Goal: Task Accomplishment & Management: Manage account settings

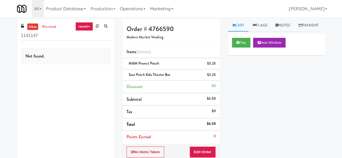
click at [58, 41] on div "inbox reviewed recent all unclear take inventory issue suspicious failed recent…" at bounding box center [65, 31] width 97 height 24
click at [60, 38] on input "1141147" at bounding box center [65, 36] width 89 height 10
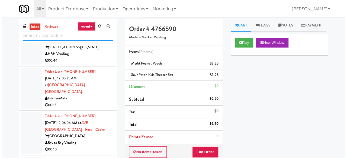
scroll to position [406, 0]
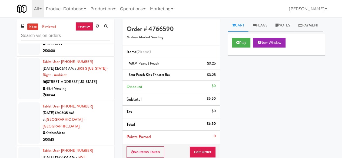
click at [103, 92] on div "H&H Vending" at bounding box center [77, 89] width 68 height 7
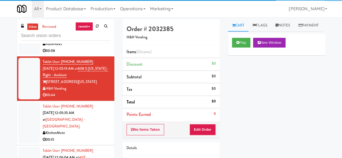
click at [242, 56] on div "Play New Window" at bounding box center [276, 45] width 97 height 22
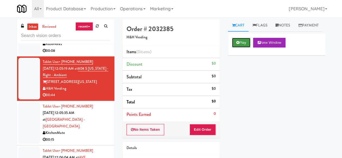
click at [243, 48] on button "Play" at bounding box center [241, 43] width 19 height 10
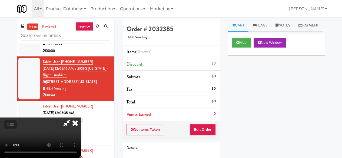
click at [81, 158] on video at bounding box center [40, 138] width 81 height 41
click at [209, 130] on button "Edit Order" at bounding box center [203, 129] width 26 height 11
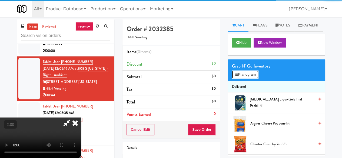
click at [247, 79] on button "Planogram" at bounding box center [245, 75] width 27 height 8
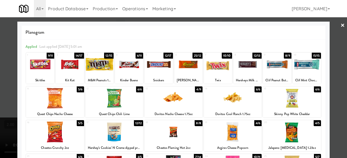
click at [128, 63] on div at bounding box center [129, 64] width 28 height 21
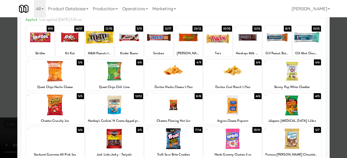
click at [177, 106] on div at bounding box center [173, 105] width 58 height 21
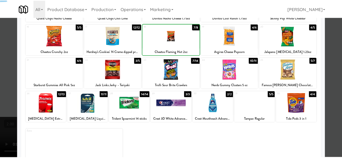
scroll to position [107, 0]
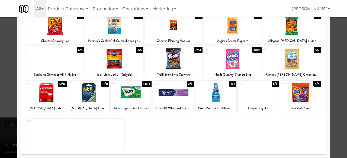
click at [172, 98] on div at bounding box center [173, 92] width 41 height 21
click at [335, 50] on div at bounding box center [173, 79] width 347 height 158
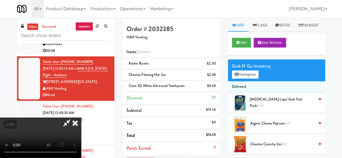
click at [73, 118] on icon at bounding box center [67, 123] width 12 height 11
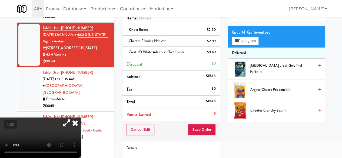
scroll to position [68, 0]
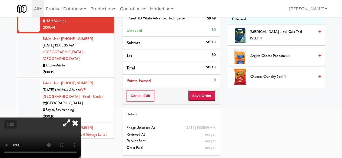
click at [204, 92] on button "Save Order" at bounding box center [202, 95] width 28 height 11
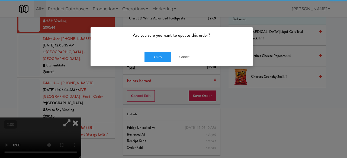
click at [165, 51] on div "Okay Cancel" at bounding box center [171, 57] width 162 height 18
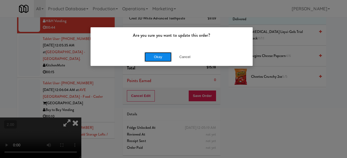
click at [164, 55] on button "Okay" at bounding box center [157, 57] width 27 height 10
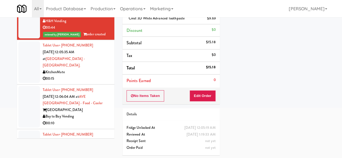
click at [89, 69] on div "KitchenMate" at bounding box center [77, 72] width 68 height 7
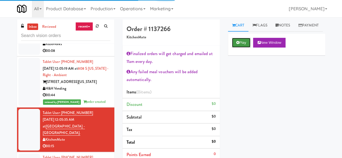
click at [244, 48] on button "Play" at bounding box center [241, 43] width 19 height 10
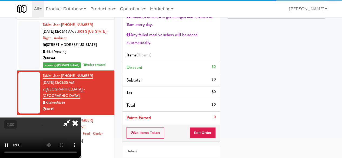
scroll to position [54, 0]
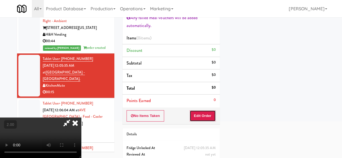
click at [199, 115] on button "Edit Order" at bounding box center [203, 115] width 26 height 11
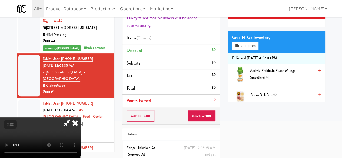
scroll to position [81, 0]
click at [81, 158] on video at bounding box center [40, 138] width 81 height 41
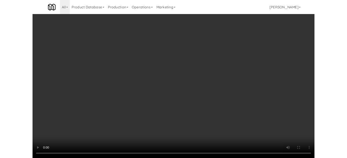
scroll to position [11, 0]
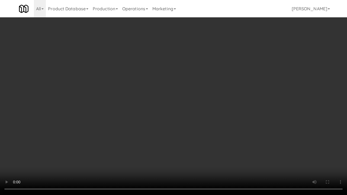
click at [193, 130] on video at bounding box center [173, 97] width 347 height 195
click at [213, 93] on video at bounding box center [173, 97] width 347 height 195
click at [210, 92] on video at bounding box center [173, 97] width 347 height 195
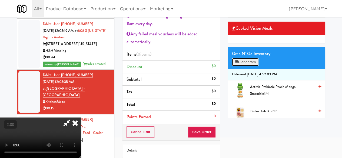
click at [244, 66] on button "Planogram" at bounding box center [245, 62] width 27 height 8
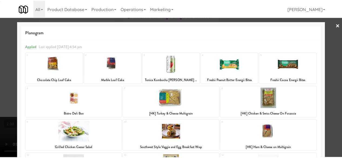
scroll to position [141, 0]
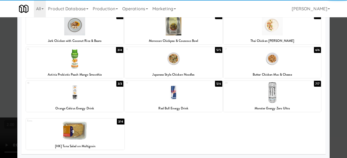
click at [98, 98] on div at bounding box center [74, 92] width 97 height 21
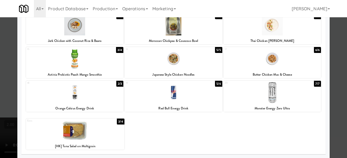
click at [331, 64] on div at bounding box center [173, 79] width 347 height 158
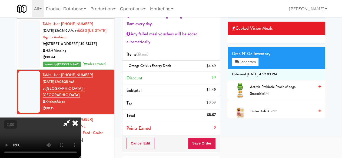
click at [73, 118] on icon at bounding box center [67, 123] width 12 height 11
click at [203, 141] on button "Save Order" at bounding box center [202, 143] width 28 height 11
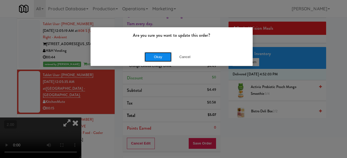
click at [165, 57] on button "Okay" at bounding box center [157, 57] width 27 height 10
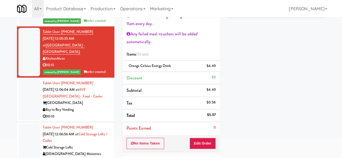
scroll to position [460, 0]
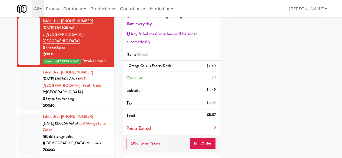
click at [95, 90] on div "[GEOGRAPHIC_DATA]" at bounding box center [77, 92] width 68 height 7
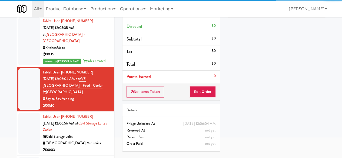
click at [239, 10] on button "Play" at bounding box center [241, 5] width 19 height 10
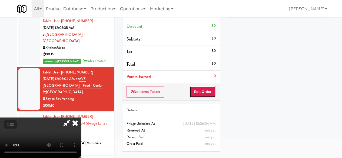
click at [205, 92] on button "Edit Order" at bounding box center [203, 91] width 26 height 11
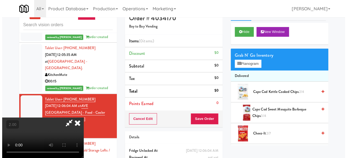
scroll to position [11, 0]
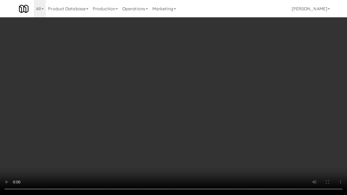
click at [188, 113] on video at bounding box center [173, 97] width 347 height 195
click at [188, 112] on video at bounding box center [173, 97] width 347 height 195
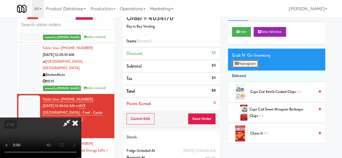
click at [251, 68] on button "Planogram" at bounding box center [245, 64] width 27 height 8
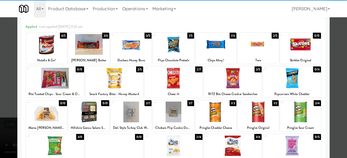
scroll to position [27, 0]
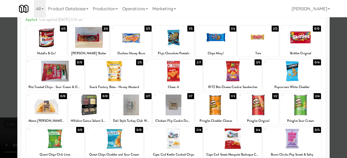
click at [123, 107] on div at bounding box center [130, 105] width 41 height 21
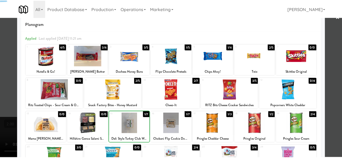
scroll to position [0, 0]
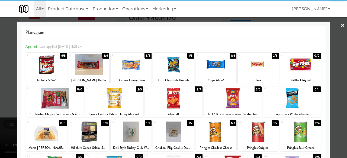
click at [37, 66] on div at bounding box center [46, 64] width 41 height 21
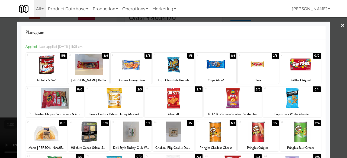
click at [332, 54] on div at bounding box center [173, 79] width 347 height 158
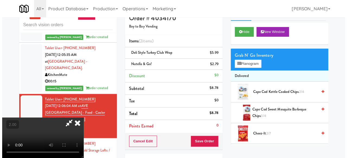
scroll to position [11, 0]
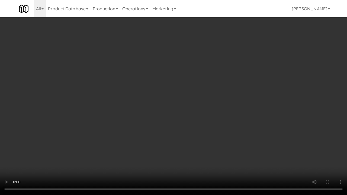
click at [211, 120] on video at bounding box center [173, 97] width 347 height 195
click at [233, 99] on video at bounding box center [173, 97] width 347 height 195
click at [205, 108] on video at bounding box center [173, 97] width 347 height 195
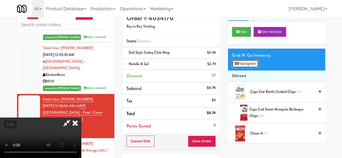
click at [254, 68] on button "Planogram" at bounding box center [245, 64] width 27 height 8
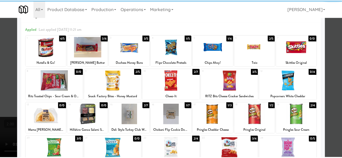
scroll to position [27, 0]
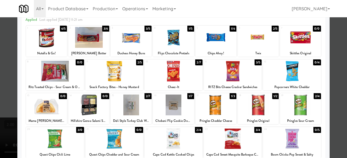
click at [335, 38] on div at bounding box center [173, 79] width 347 height 158
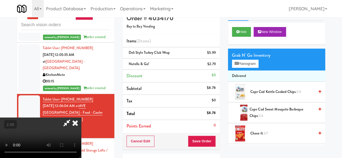
click at [73, 118] on icon at bounding box center [67, 123] width 12 height 11
click at [203, 148] on div "Cancel Edit Save Order" at bounding box center [171, 141] width 97 height 17
click at [202, 144] on button "Save Order" at bounding box center [202, 141] width 28 height 11
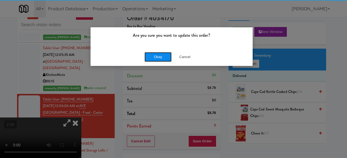
click at [149, 53] on button "Okay" at bounding box center [157, 57] width 27 height 10
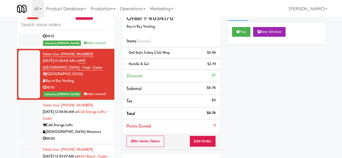
scroll to position [541, 0]
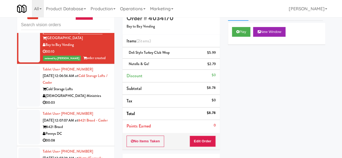
click at [96, 93] on div "[DEMOGRAPHIC_DATA] Ministries" at bounding box center [77, 96] width 68 height 7
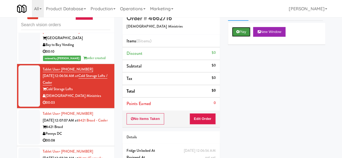
click at [239, 37] on button "Play" at bounding box center [241, 32] width 19 height 10
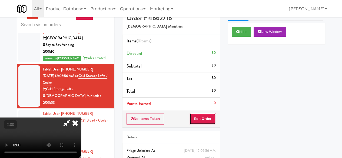
click at [205, 113] on button "Edit Order" at bounding box center [203, 118] width 26 height 11
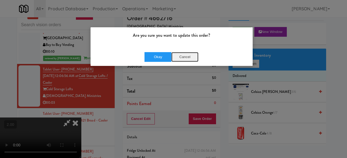
click at [185, 57] on button "Cancel" at bounding box center [184, 57] width 27 height 10
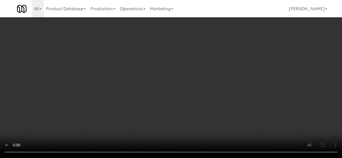
scroll to position [325, 0]
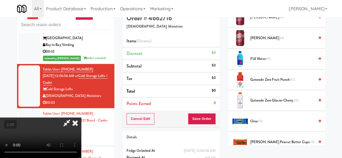
click at [262, 63] on span "FIJI Water 3/5" at bounding box center [283, 59] width 64 height 7
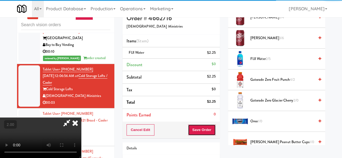
click at [213, 128] on button "Save Order" at bounding box center [202, 130] width 28 height 11
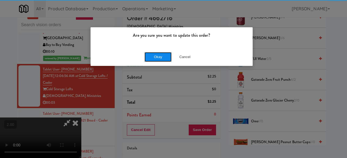
click at [161, 53] on button "Okay" at bounding box center [157, 57] width 27 height 10
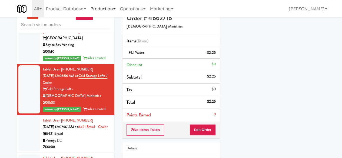
scroll to position [0, 0]
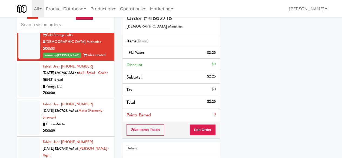
click at [93, 83] on div "8421 Broad" at bounding box center [77, 80] width 68 height 7
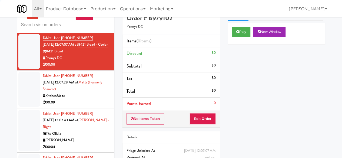
scroll to position [650, 0]
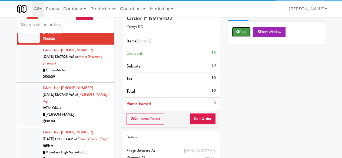
click at [246, 37] on button "Play" at bounding box center [241, 32] width 19 height 10
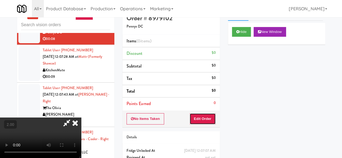
click at [212, 123] on button "Edit Order" at bounding box center [203, 118] width 26 height 11
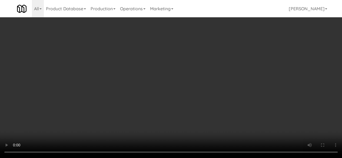
scroll to position [677, 0]
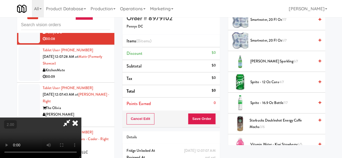
click at [265, 107] on span "Sprite - 16.9 oz Bottle 7/7" at bounding box center [283, 103] width 64 height 7
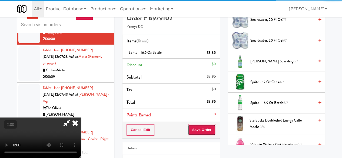
click at [212, 131] on button "Save Order" at bounding box center [202, 130] width 28 height 11
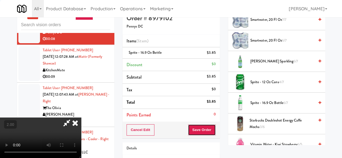
click at [212, 131] on button "Save Order" at bounding box center [202, 130] width 28 height 11
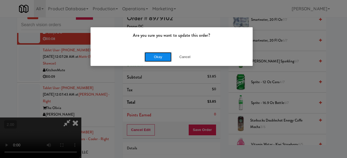
click at [156, 58] on button "Okay" at bounding box center [157, 57] width 27 height 10
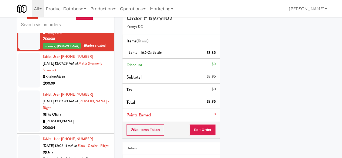
scroll to position [0, 0]
click at [203, 128] on button "Edit Order" at bounding box center [203, 130] width 26 height 11
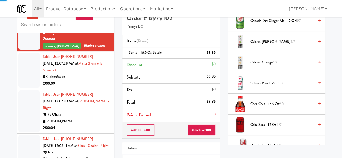
scroll to position [677, 0]
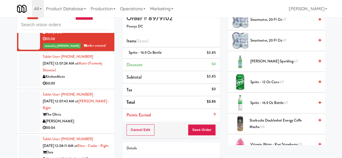
click at [93, 79] on div "KitchenMate" at bounding box center [77, 77] width 68 height 7
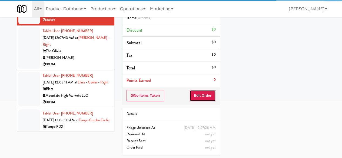
click at [207, 97] on button "Edit Order" at bounding box center [203, 95] width 26 height 11
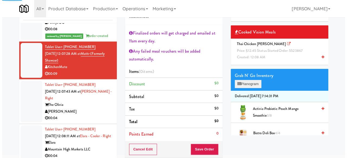
scroll to position [20, 0]
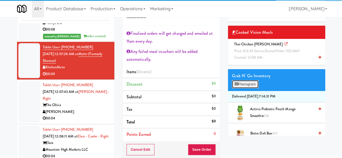
click at [250, 89] on button "Planogram" at bounding box center [245, 84] width 27 height 8
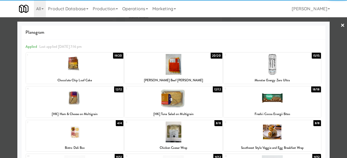
click at [177, 67] on div at bounding box center [173, 64] width 97 height 21
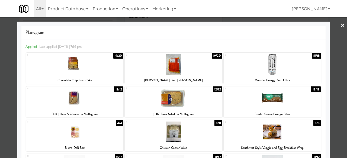
click at [181, 69] on div at bounding box center [173, 64] width 97 height 21
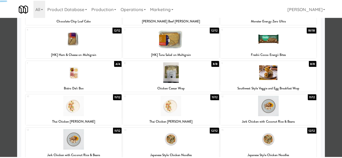
scroll to position [81, 0]
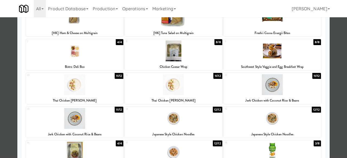
click at [106, 91] on div at bounding box center [74, 84] width 97 height 21
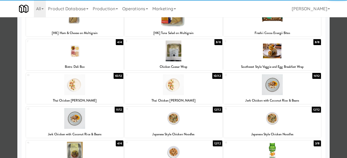
click at [335, 46] on div at bounding box center [173, 79] width 347 height 158
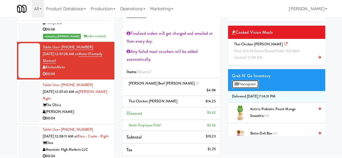
click at [251, 89] on button "Planogram" at bounding box center [245, 84] width 27 height 8
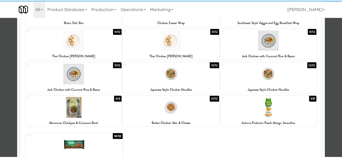
scroll to position [114, 0]
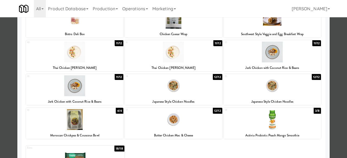
click at [339, 32] on div at bounding box center [173, 79] width 347 height 158
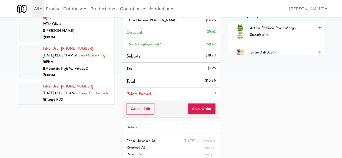
click at [199, 111] on div "Order # 5523867 KitchenMate Finalized orders will get charged and emailed at 11…" at bounding box center [172, 45] width 106 height 255
click at [198, 106] on button "Save Order" at bounding box center [202, 108] width 28 height 11
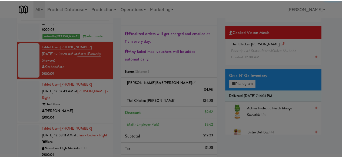
scroll to position [20, 0]
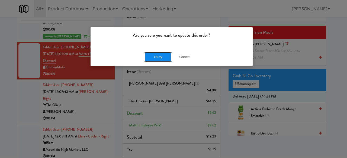
click at [158, 59] on button "Okay" at bounding box center [157, 57] width 27 height 10
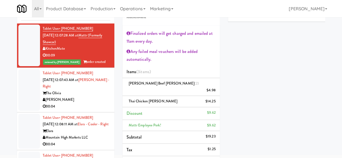
scroll to position [677, 0]
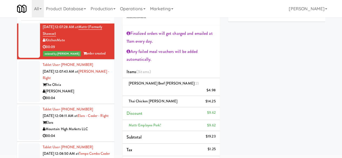
click at [95, 95] on div "[PERSON_NAME]" at bounding box center [77, 91] width 68 height 7
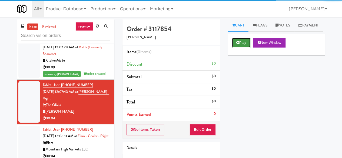
click at [237, 44] on icon at bounding box center [238, 43] width 3 height 4
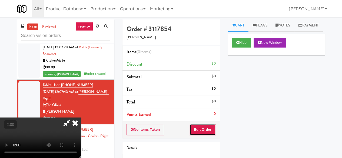
click at [203, 126] on button "Edit Order" at bounding box center [203, 129] width 26 height 11
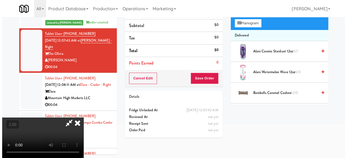
scroll to position [17, 0]
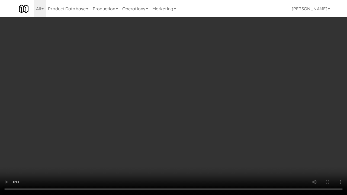
click at [233, 90] on video at bounding box center [173, 97] width 347 height 195
click at [235, 84] on video at bounding box center [173, 97] width 347 height 195
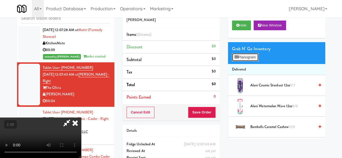
click at [244, 61] on button "Planogram" at bounding box center [245, 57] width 27 height 8
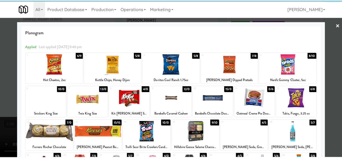
scroll to position [27, 0]
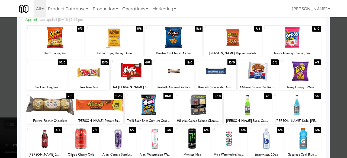
click at [221, 67] on div at bounding box center [215, 71] width 41 height 21
click at [334, 44] on div at bounding box center [173, 79] width 347 height 158
click at [334, 44] on div "inbox reviewed recent all unclear take inventory issue suspicious failed recent…" at bounding box center [173, 97] width 347 height 191
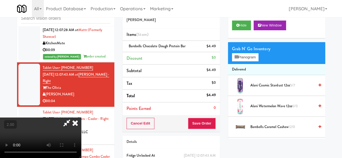
click at [81, 118] on icon at bounding box center [75, 123] width 12 height 11
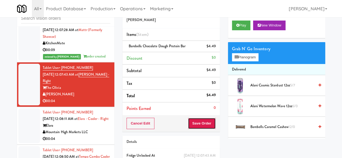
click at [202, 122] on button "Save Order" at bounding box center [202, 123] width 28 height 11
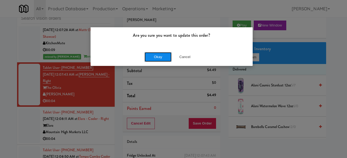
click at [159, 52] on button "Okay" at bounding box center [157, 57] width 27 height 10
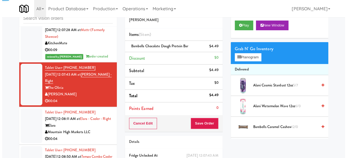
scroll to position [731, 0]
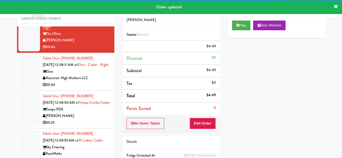
click at [93, 82] on div "Mountain High Markets LLC" at bounding box center [77, 78] width 68 height 7
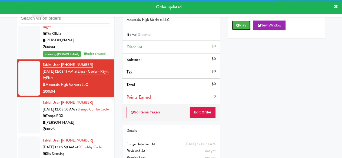
drag, startPoint x: 240, startPoint y: 38, endPoint x: 226, endPoint y: 51, distance: 19.5
click at [240, 30] on button "Play" at bounding box center [241, 26] width 19 height 10
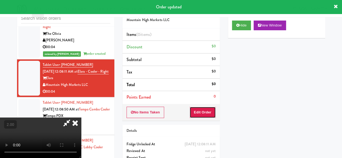
click at [203, 112] on button "Edit Order" at bounding box center [203, 112] width 26 height 11
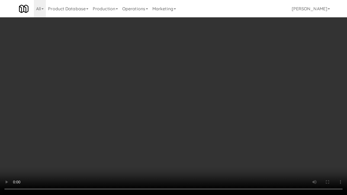
click at [188, 107] on video at bounding box center [173, 97] width 347 height 195
click at [186, 103] on video at bounding box center [173, 97] width 347 height 195
click at [188, 102] on video at bounding box center [173, 97] width 347 height 195
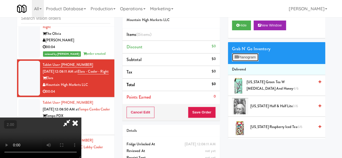
click at [249, 61] on button "Planogram" at bounding box center [245, 57] width 27 height 8
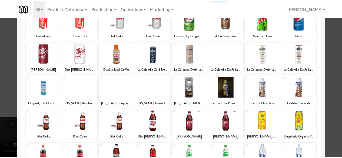
scroll to position [107, 0]
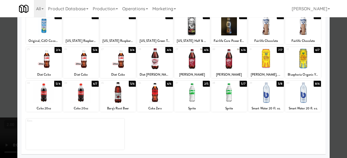
click at [124, 64] on div at bounding box center [118, 58] width 36 height 21
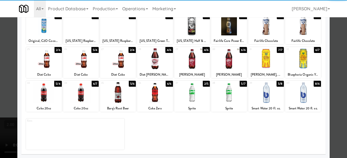
click at [336, 45] on div at bounding box center [173, 79] width 347 height 158
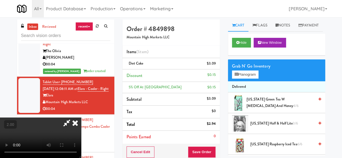
click at [73, 118] on icon at bounding box center [67, 123] width 12 height 11
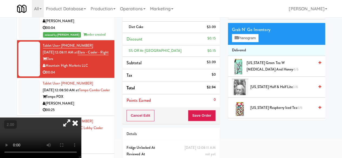
scroll to position [54, 0]
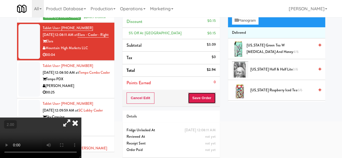
click at [196, 96] on button "Save Order" at bounding box center [202, 98] width 28 height 11
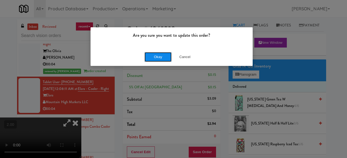
click at [156, 58] on button "Okay" at bounding box center [157, 57] width 27 height 10
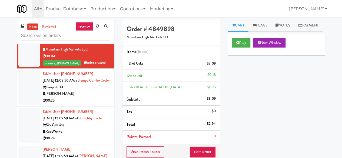
scroll to position [785, 0]
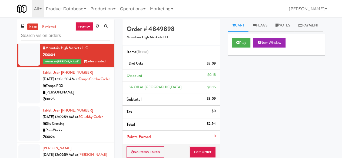
click at [82, 96] on div "[PERSON_NAME]" at bounding box center [77, 92] width 68 height 7
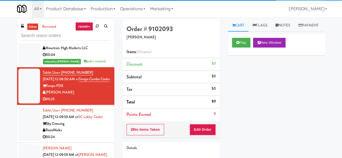
click at [89, 58] on div "00:04" at bounding box center [77, 55] width 68 height 7
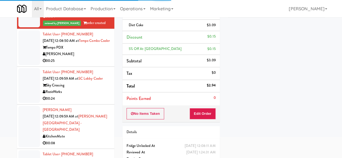
scroll to position [54, 0]
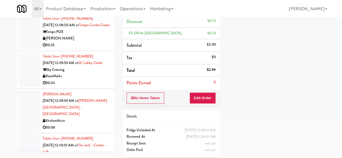
click at [86, 49] on div "00:25" at bounding box center [77, 45] width 68 height 7
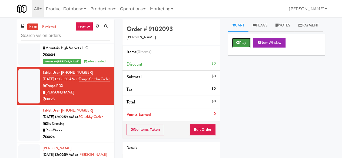
click at [241, 48] on button "Play" at bounding box center [241, 43] width 19 height 10
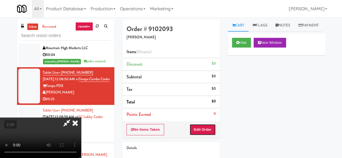
click at [208, 126] on button "Edit Order" at bounding box center [203, 129] width 26 height 11
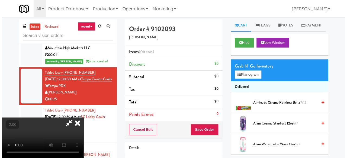
scroll to position [11, 0]
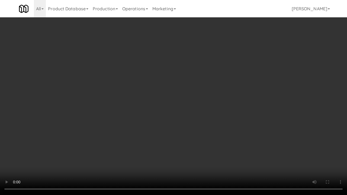
click at [209, 84] on video at bounding box center [173, 97] width 347 height 195
click at [213, 78] on video at bounding box center [173, 97] width 347 height 195
click at [220, 84] on video at bounding box center [173, 97] width 347 height 195
drag, startPoint x: 220, startPoint y: 84, endPoint x: 220, endPoint y: 61, distance: 23.6
click at [220, 84] on video at bounding box center [173, 97] width 347 height 195
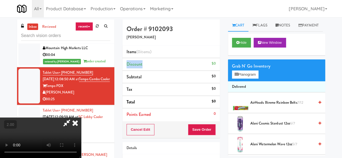
click at [220, 61] on div "Order # 9102093 Davey Vending Items (0 items ) Discount $0 Subtotal $0 Tax $0 T…" at bounding box center [172, 106] width 106 height 174
click at [246, 79] on button "Planogram" at bounding box center [245, 75] width 27 height 8
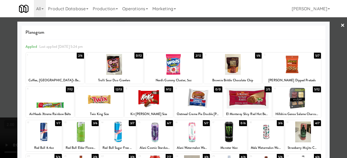
click at [289, 69] on div at bounding box center [292, 64] width 58 height 21
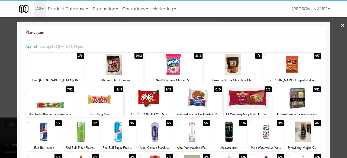
click at [179, 70] on div at bounding box center [173, 64] width 58 height 21
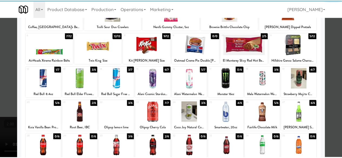
scroll to position [54, 0]
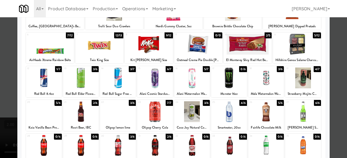
click at [159, 73] on div at bounding box center [155, 78] width 36 height 21
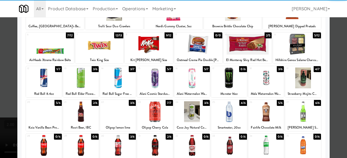
click at [335, 59] on div at bounding box center [173, 79] width 347 height 158
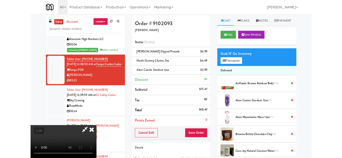
scroll to position [11, 0]
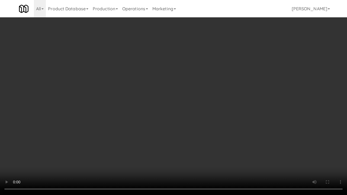
click at [213, 105] on video at bounding box center [173, 97] width 347 height 195
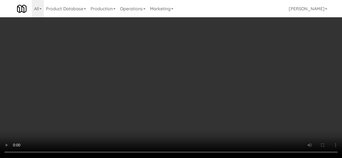
scroll to position [0, 0]
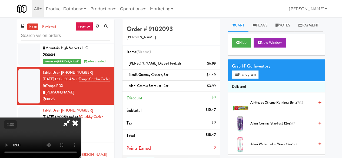
click at [81, 118] on video at bounding box center [40, 138] width 81 height 41
click at [73, 118] on icon at bounding box center [67, 123] width 12 height 11
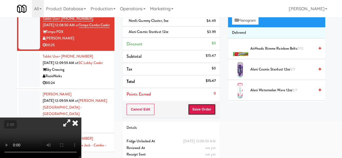
click at [201, 110] on button "Save Order" at bounding box center [202, 109] width 28 height 11
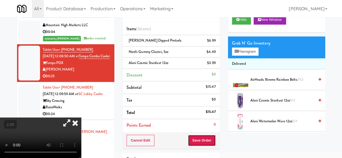
scroll to position [0, 0]
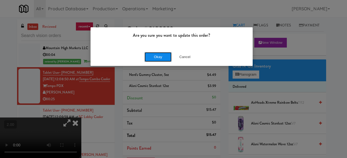
click at [161, 55] on button "Okay" at bounding box center [157, 57] width 27 height 10
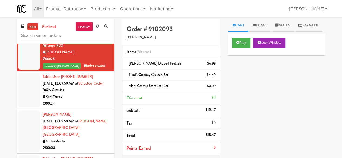
scroll to position [866, 0]
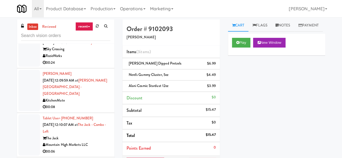
click at [83, 60] on div "RozieWorks" at bounding box center [77, 56] width 68 height 7
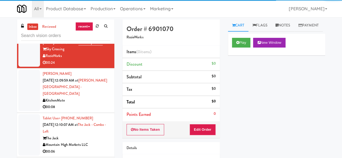
click at [230, 55] on div "Play New Window" at bounding box center [276, 45] width 97 height 22
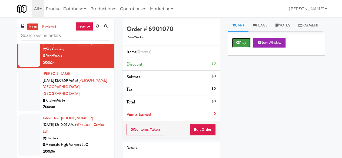
click at [233, 48] on button "Play" at bounding box center [241, 43] width 19 height 10
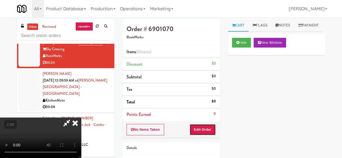
click at [197, 127] on button "Edit Order" at bounding box center [203, 129] width 26 height 11
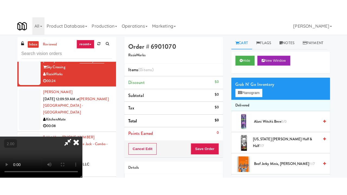
scroll to position [71, 0]
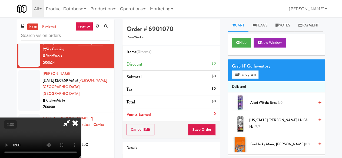
click at [81, 158] on video at bounding box center [40, 138] width 81 height 41
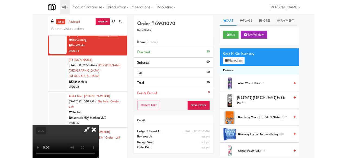
scroll to position [11, 0]
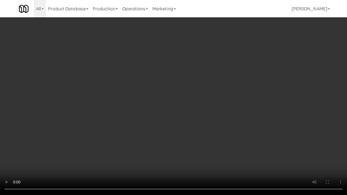
click at [259, 122] on video at bounding box center [173, 97] width 347 height 195
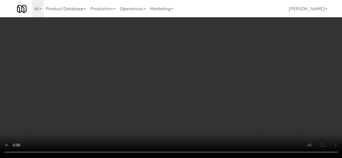
click at [252, 81] on div "Grab N' Go Inventory Planogram" at bounding box center [276, 71] width 97 height 22
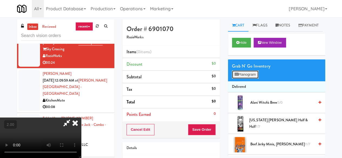
click at [251, 79] on button "Planogram" at bounding box center [245, 75] width 27 height 8
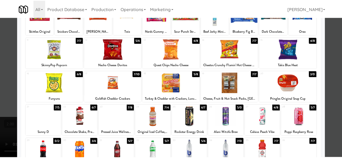
scroll to position [54, 0]
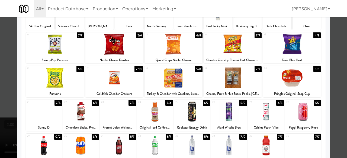
click at [233, 79] on div at bounding box center [233, 78] width 58 height 21
click at [336, 48] on div at bounding box center [173, 79] width 347 height 158
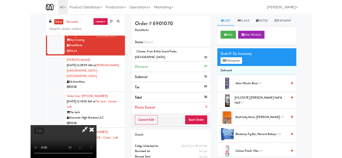
scroll to position [11, 0]
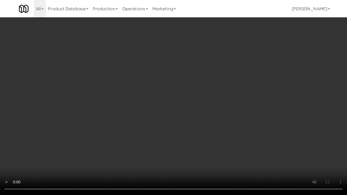
click at [213, 116] on video at bounding box center [173, 97] width 347 height 195
click at [236, 101] on video at bounding box center [173, 97] width 347 height 195
click at [231, 101] on video at bounding box center [173, 97] width 347 height 195
click at [230, 100] on video at bounding box center [173, 97] width 347 height 195
click at [229, 100] on video at bounding box center [173, 97] width 347 height 195
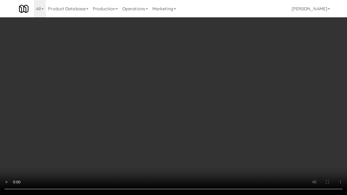
click at [218, 102] on video at bounding box center [173, 97] width 347 height 195
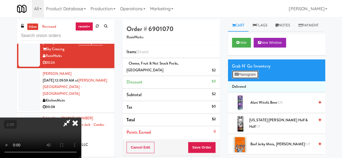
click at [243, 79] on button "Planogram" at bounding box center [245, 75] width 27 height 8
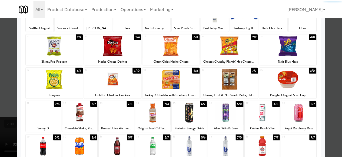
scroll to position [54, 0]
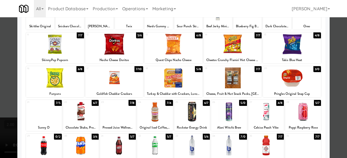
click at [177, 78] on div at bounding box center [173, 78] width 58 height 21
click at [335, 51] on div at bounding box center [173, 79] width 347 height 158
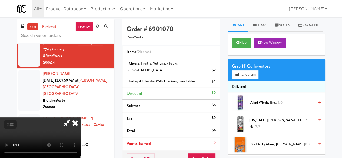
click at [73, 118] on icon at bounding box center [67, 123] width 12 height 11
click at [216, 71] on icon at bounding box center [216, 73] width 3 height 4
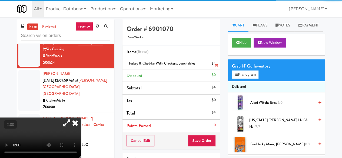
click at [151, 64] on span "Turkey & Cheddar with Crackers, Lunchables" at bounding box center [162, 63] width 67 height 5
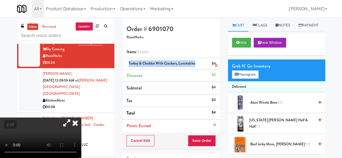
copy span "Turkey & Cheddar with Crackers, Lunchables"
click at [200, 140] on button "Save Order" at bounding box center [202, 140] width 28 height 11
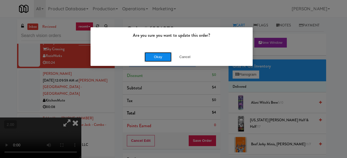
click at [152, 53] on button "Okay" at bounding box center [157, 57] width 27 height 10
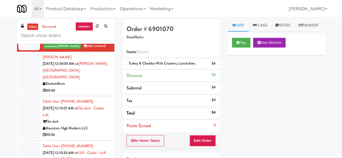
scroll to position [921, 0]
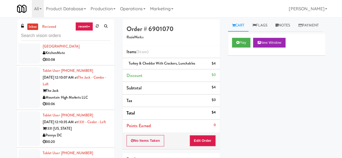
click at [78, 57] on div "KitchenMate" at bounding box center [77, 53] width 68 height 7
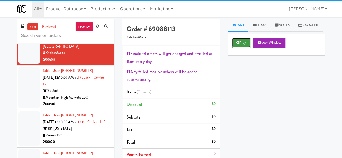
click at [237, 44] on icon at bounding box center [238, 43] width 3 height 4
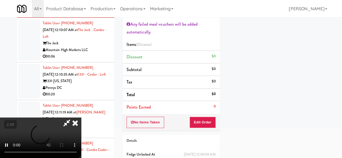
scroll to position [74, 0]
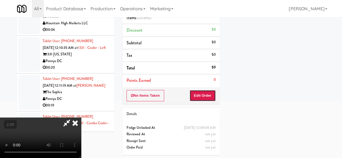
click at [205, 96] on button "Edit Order" at bounding box center [203, 95] width 26 height 11
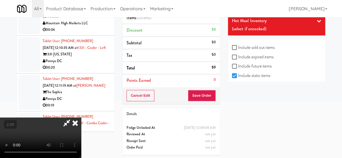
click at [258, 61] on label "Include expired items" at bounding box center [253, 57] width 42 height 8
click at [239, 60] on input "Include expired items" at bounding box center [235, 57] width 6 height 4
checkbox input "true"
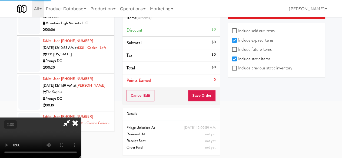
click at [258, 70] on label "Include previous static inventory" at bounding box center [262, 68] width 60 height 8
click at [239, 70] on input "Include previous static inventory" at bounding box center [235, 68] width 6 height 4
checkbox input "true"
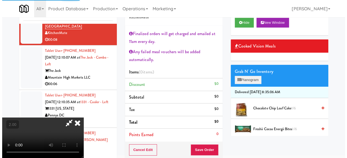
scroll to position [0, 0]
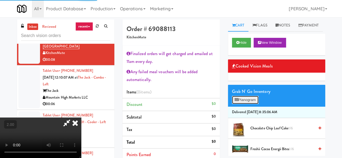
click at [248, 104] on button "Planogram" at bounding box center [245, 100] width 27 height 8
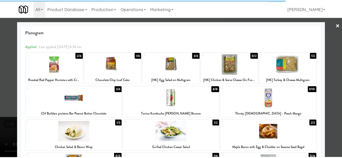
scroll to position [27, 0]
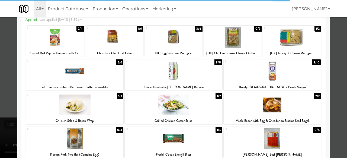
click at [98, 114] on div at bounding box center [74, 105] width 97 height 21
click at [332, 58] on div at bounding box center [173, 79] width 347 height 158
click at [332, 58] on div "inbox reviewed recent all unclear take inventory issue suspicious failed recent…" at bounding box center [173, 132] width 347 height 226
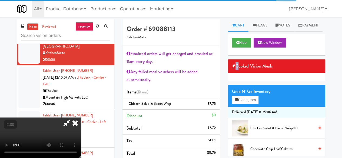
click at [81, 118] on icon at bounding box center [75, 123] width 12 height 11
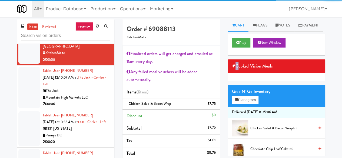
click at [196, 92] on li "Items (1 item )" at bounding box center [171, 92] width 97 height 13
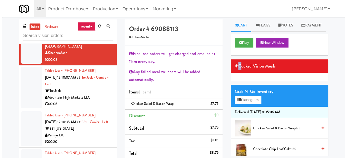
scroll to position [109, 0]
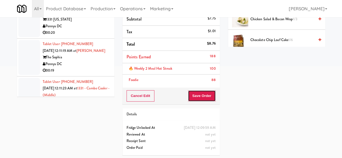
click at [206, 94] on button "Save Order" at bounding box center [202, 95] width 28 height 11
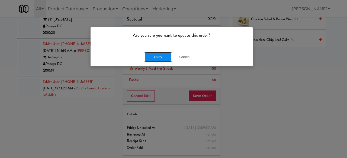
click at [159, 58] on button "Okay" at bounding box center [157, 57] width 27 height 10
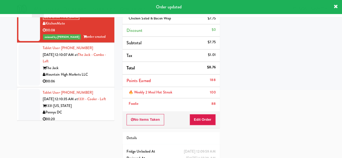
scroll to position [921, 0]
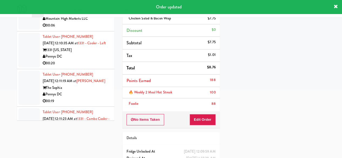
click at [100, 29] on div "00:06" at bounding box center [77, 25] width 68 height 7
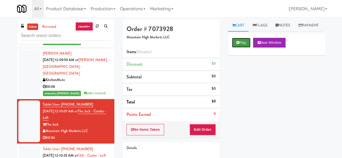
click at [240, 48] on button "Play" at bounding box center [241, 43] width 19 height 10
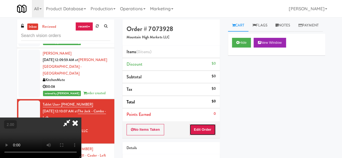
click at [204, 133] on button "Edit Order" at bounding box center [203, 129] width 26 height 11
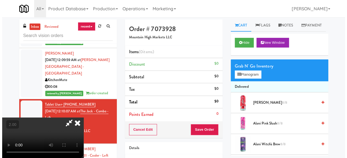
scroll to position [11, 0]
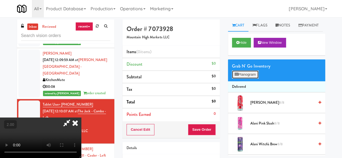
click at [234, 79] on button "Planogram" at bounding box center [245, 75] width 27 height 8
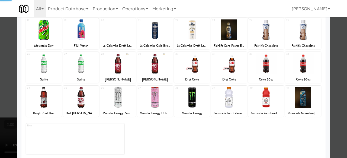
scroll to position [107, 0]
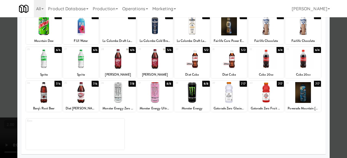
click at [218, 65] on div at bounding box center [229, 58] width 36 height 21
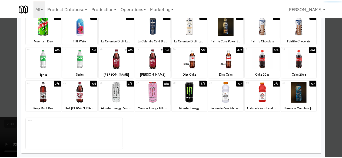
scroll to position [0, 0]
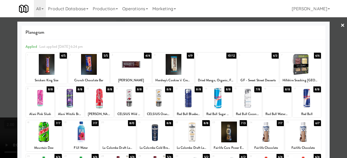
click at [338, 50] on div at bounding box center [173, 79] width 347 height 158
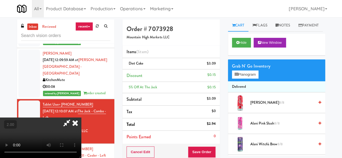
click at [81, 118] on icon at bounding box center [75, 123] width 12 height 11
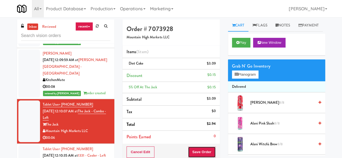
click at [202, 147] on button "Save Order" at bounding box center [202, 152] width 28 height 11
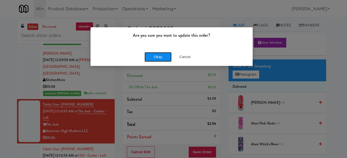
click at [164, 58] on button "Okay" at bounding box center [157, 57] width 27 height 10
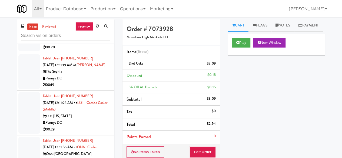
click at [84, 44] on div "Pennys DC" at bounding box center [77, 40] width 68 height 7
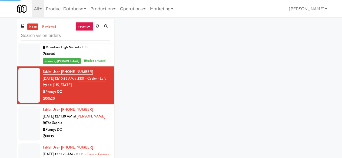
scroll to position [948, 0]
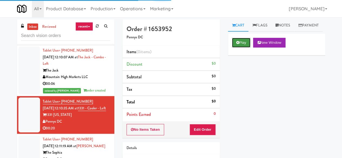
click at [241, 48] on button "Play" at bounding box center [241, 43] width 19 height 10
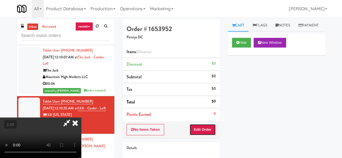
click at [207, 126] on button "Edit Order" at bounding box center [203, 129] width 26 height 11
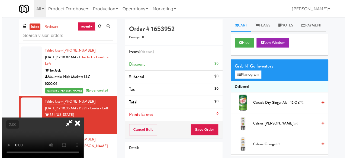
scroll to position [11, 0]
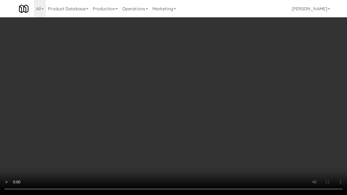
click at [239, 109] on video at bounding box center [173, 97] width 347 height 195
click at [214, 114] on video at bounding box center [173, 97] width 347 height 195
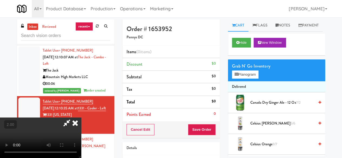
click at [257, 81] on div "Grab N' Go Inventory Planogram" at bounding box center [276, 71] width 97 height 22
click at [252, 79] on button "Planogram" at bounding box center [245, 75] width 27 height 8
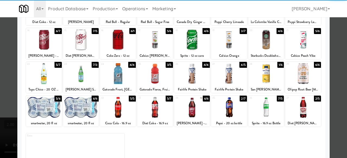
scroll to position [107, 0]
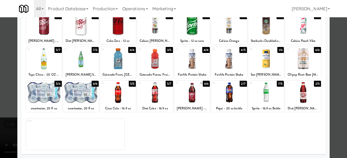
drag, startPoint x: 191, startPoint y: 61, endPoint x: 212, endPoint y: 67, distance: 22.1
click at [192, 61] on div at bounding box center [192, 58] width 36 height 21
drag, startPoint x: 233, startPoint y: 62, endPoint x: 200, endPoint y: 60, distance: 33.3
click at [233, 62] on div at bounding box center [229, 58] width 36 height 21
click at [195, 61] on div at bounding box center [192, 58] width 36 height 21
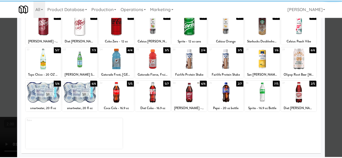
scroll to position [0, 0]
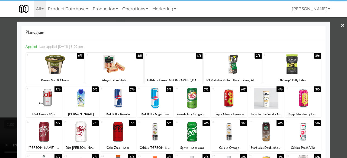
click at [340, 35] on div at bounding box center [173, 79] width 347 height 158
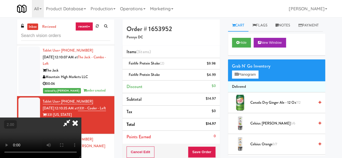
click at [81, 118] on icon at bounding box center [75, 123] width 12 height 11
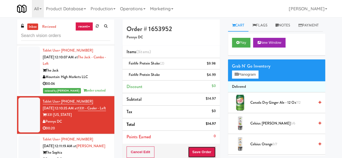
click at [197, 150] on button "Save Order" at bounding box center [202, 152] width 28 height 11
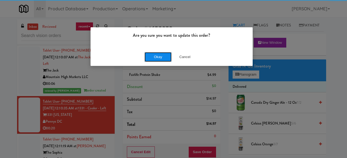
click at [159, 60] on button "Okay" at bounding box center [157, 57] width 27 height 10
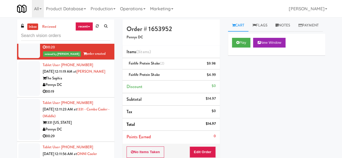
click at [84, 95] on div "00:19" at bounding box center [77, 92] width 68 height 7
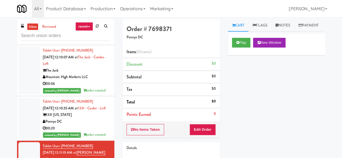
scroll to position [839, 0]
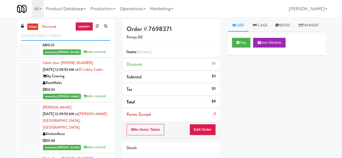
click at [73, 36] on input "text" at bounding box center [65, 36] width 89 height 10
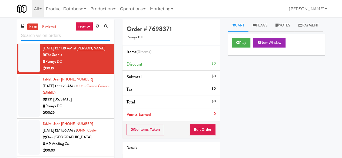
scroll to position [242, 0]
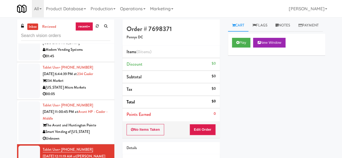
click at [97, 136] on div "Unknown" at bounding box center [77, 139] width 68 height 7
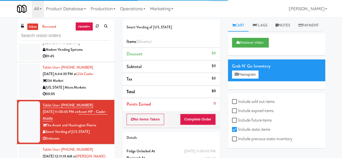
scroll to position [296, 0]
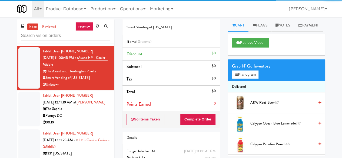
click at [90, 119] on div "00:19" at bounding box center [77, 122] width 68 height 7
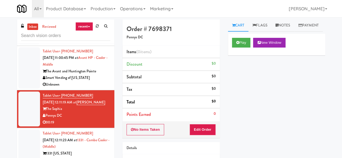
drag, startPoint x: 92, startPoint y: 144, endPoint x: 89, endPoint y: 142, distance: 3.1
click at [92, 151] on div "1331 [US_STATE]" at bounding box center [77, 154] width 68 height 7
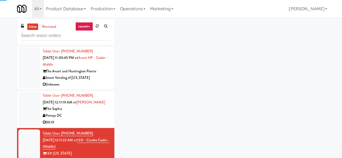
click at [89, 113] on div "Pennys DC" at bounding box center [77, 116] width 68 height 7
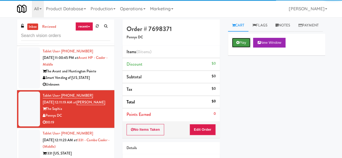
click at [244, 48] on button "Play" at bounding box center [241, 43] width 19 height 10
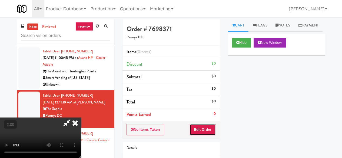
click at [202, 126] on button "Edit Order" at bounding box center [203, 129] width 26 height 11
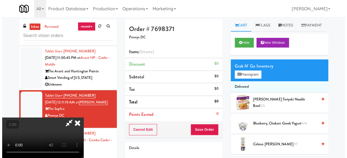
scroll to position [11, 0]
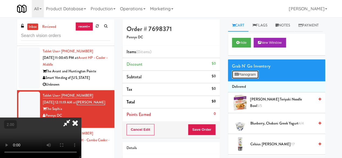
click at [245, 79] on button "Planogram" at bounding box center [245, 75] width 27 height 8
click at [0, 0] on div at bounding box center [0, 0] width 0 height 0
click at [245, 79] on button "Planogram" at bounding box center [245, 75] width 27 height 8
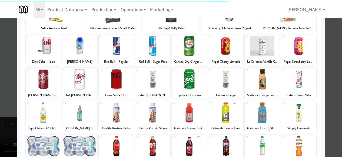
scroll to position [54, 0]
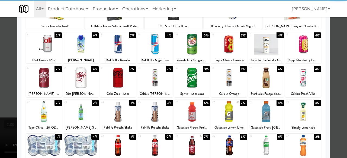
click at [121, 54] on div at bounding box center [118, 44] width 36 height 21
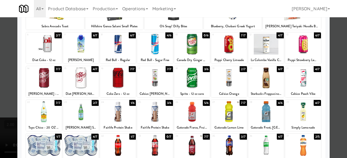
click at [334, 40] on div at bounding box center [173, 79] width 347 height 158
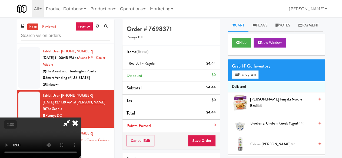
scroll to position [71, 0]
click at [208, 141] on button "Save Order" at bounding box center [202, 140] width 28 height 11
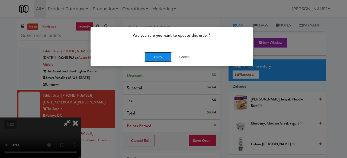
click at [154, 58] on button "Okay" at bounding box center [157, 57] width 27 height 10
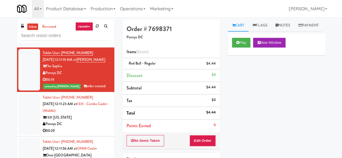
scroll to position [351, 0]
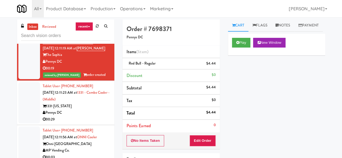
click at [91, 103] on div "1331 [US_STATE]" at bounding box center [77, 106] width 68 height 7
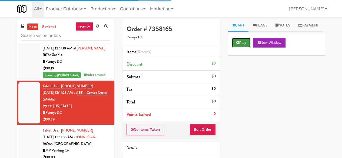
click at [239, 48] on button "Play" at bounding box center [241, 43] width 19 height 10
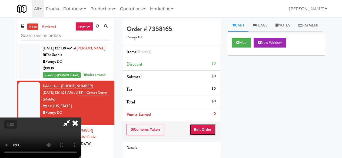
click at [202, 133] on button "Edit Order" at bounding box center [203, 129] width 26 height 11
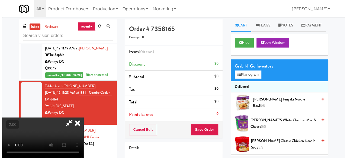
scroll to position [11, 0]
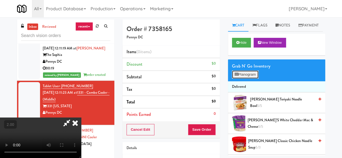
click at [245, 79] on button "Planogram" at bounding box center [245, 75] width 27 height 8
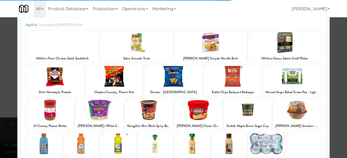
scroll to position [27, 0]
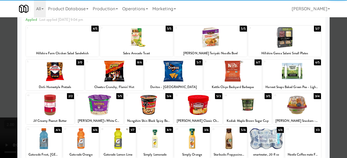
click at [179, 68] on div at bounding box center [173, 71] width 58 height 21
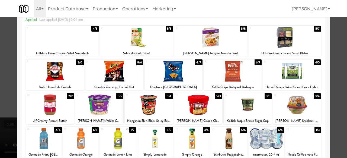
click at [93, 110] on div at bounding box center [99, 105] width 48 height 21
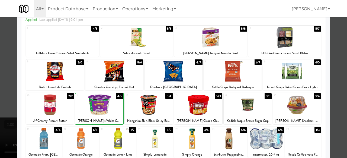
click at [93, 110] on div at bounding box center [99, 105] width 48 height 21
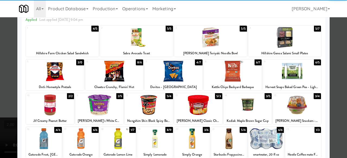
scroll to position [0, 0]
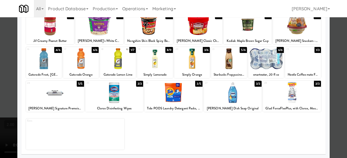
click at [127, 66] on div at bounding box center [118, 58] width 36 height 21
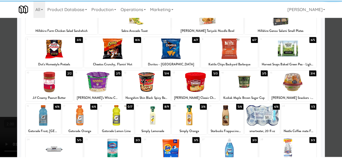
scroll to position [26, 0]
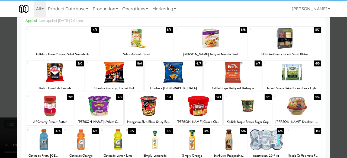
click at [337, 70] on div at bounding box center [173, 79] width 347 height 158
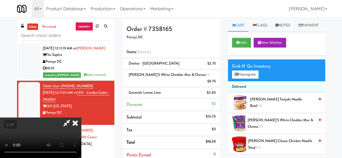
click at [73, 118] on icon at bounding box center [67, 123] width 12 height 11
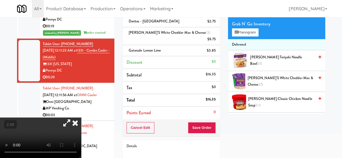
scroll to position [54, 0]
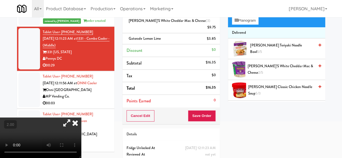
click at [216, 108] on div "Cancel Edit Save Order" at bounding box center [171, 116] width 97 height 17
click at [213, 110] on button "Save Order" at bounding box center [202, 115] width 28 height 11
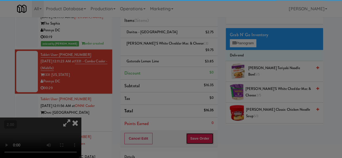
scroll to position [0, 0]
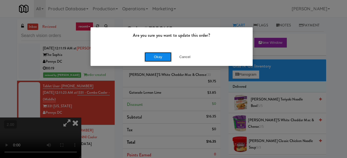
click at [161, 60] on button "Okay" at bounding box center [157, 57] width 27 height 10
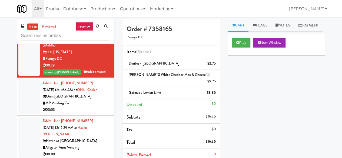
click at [92, 107] on div "00:03" at bounding box center [77, 110] width 68 height 7
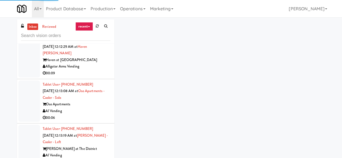
scroll to position [493, 0]
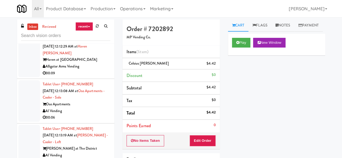
click at [88, 63] on div "Alligator Arms Vending" at bounding box center [77, 66] width 68 height 7
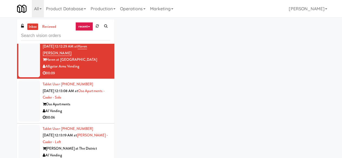
scroll to position [439, 0]
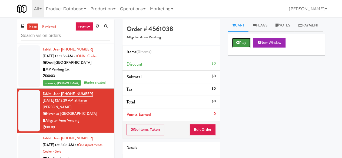
click at [235, 48] on button "Play" at bounding box center [241, 43] width 19 height 10
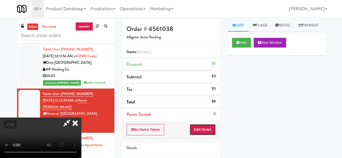
drag, startPoint x: 206, startPoint y: 129, endPoint x: 205, endPoint y: 120, distance: 8.2
click at [206, 128] on button "Edit Order" at bounding box center [203, 129] width 26 height 11
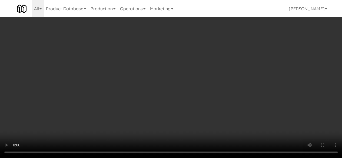
scroll to position [379, 0]
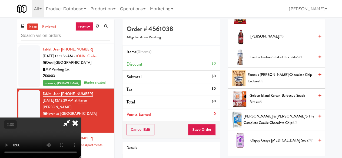
click at [265, 85] on span "Famous [PERSON_NAME] Chocolate Chip Cookies 1/8" at bounding box center [281, 78] width 67 height 13
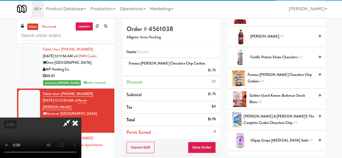
scroll to position [71, 0]
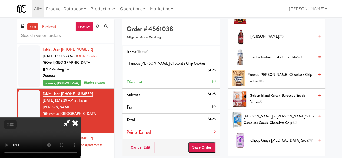
click at [205, 140] on div "Order # 4561038 Alligator Arms Vending Items (1 item ) Famous [PERSON_NAME] Cho…" at bounding box center [224, 115] width 203 height 192
click at [215, 142] on button "Save Order" at bounding box center [202, 147] width 28 height 11
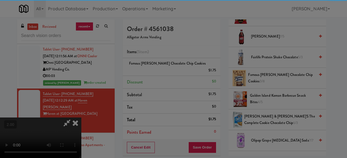
click at [214, 139] on body "Are you sure you want to update this order? Okay Cancel Okay Are you sure you w…" at bounding box center [173, 96] width 347 height 158
click at [0, 0] on div "Are you sure you want to update this order? Okay Cancel" at bounding box center [0, 0] width 0 height 0
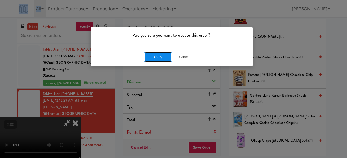
click at [162, 58] on button "Okay" at bounding box center [157, 57] width 27 height 10
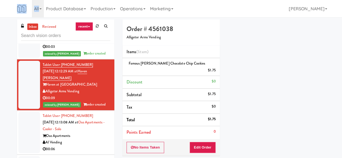
scroll to position [520, 0]
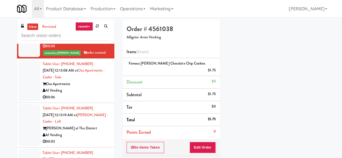
click at [92, 94] on div "00:06" at bounding box center [77, 97] width 68 height 7
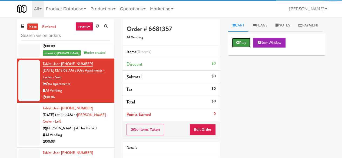
click at [238, 48] on button "Play" at bounding box center [241, 43] width 19 height 10
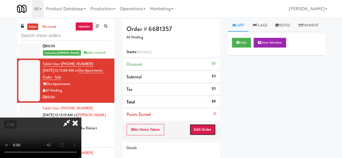
click at [213, 127] on button "Edit Order" at bounding box center [203, 129] width 26 height 11
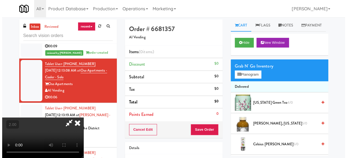
scroll to position [11, 0]
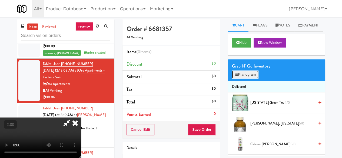
click at [249, 79] on button "Planogram" at bounding box center [245, 75] width 27 height 8
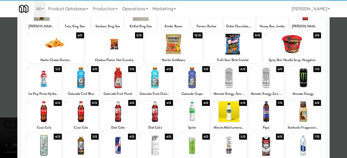
click at [192, 76] on div at bounding box center [192, 78] width 36 height 21
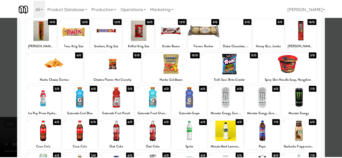
scroll to position [27, 0]
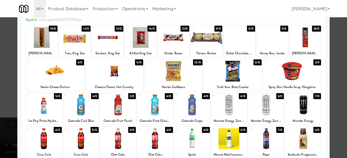
click at [61, 76] on div at bounding box center [55, 71] width 58 height 21
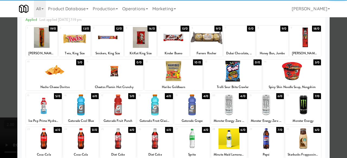
click at [331, 50] on div at bounding box center [173, 79] width 347 height 158
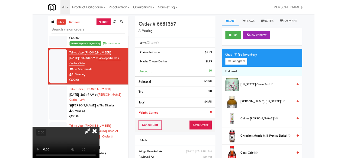
scroll to position [11, 0]
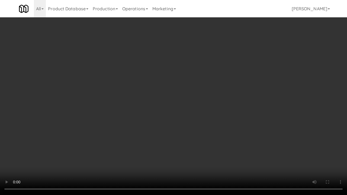
click at [171, 124] on video at bounding box center [173, 97] width 347 height 195
click at [191, 97] on video at bounding box center [173, 97] width 347 height 195
click at [192, 97] on video at bounding box center [173, 97] width 347 height 195
click at [209, 94] on video at bounding box center [173, 97] width 347 height 195
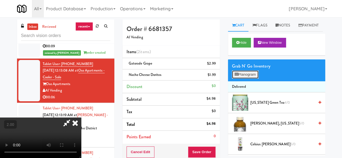
click at [240, 79] on button "Planogram" at bounding box center [245, 75] width 27 height 8
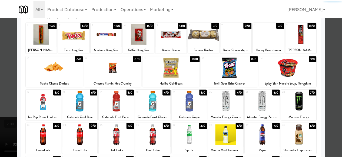
scroll to position [54, 0]
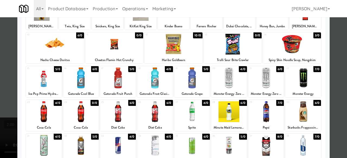
click at [331, 40] on div at bounding box center [173, 79] width 347 height 158
click at [331, 40] on div "inbox reviewed recent all unclear take inventory issue suspicious failed recent…" at bounding box center [173, 117] width 347 height 197
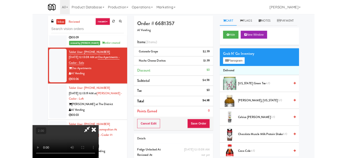
scroll to position [11, 0]
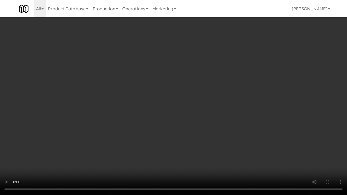
click at [166, 129] on video at bounding box center [173, 97] width 347 height 195
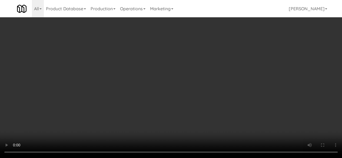
drag, startPoint x: 246, startPoint y: 81, endPoint x: 249, endPoint y: 86, distance: 5.3
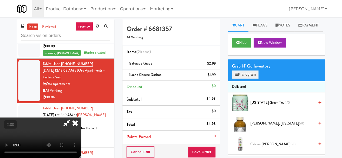
click at [247, 81] on div "Grab N' Go Inventory Planogram" at bounding box center [276, 71] width 97 height 22
click at [249, 79] on button "Planogram" at bounding box center [245, 75] width 27 height 8
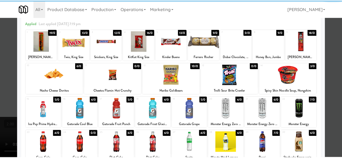
scroll to position [27, 0]
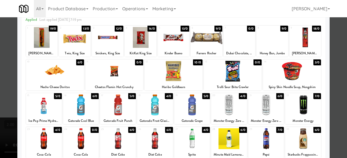
click at [337, 43] on div at bounding box center [173, 79] width 347 height 158
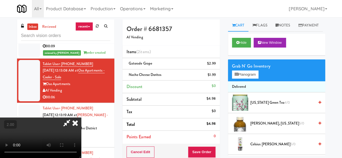
scroll to position [11, 0]
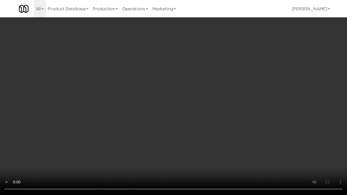
click at [213, 147] on video at bounding box center [173, 97] width 347 height 195
click at [178, 158] on video at bounding box center [173, 97] width 347 height 195
click at [200, 136] on video at bounding box center [173, 97] width 347 height 195
click at [261, 132] on video at bounding box center [173, 97] width 347 height 195
click at [224, 124] on video at bounding box center [173, 97] width 347 height 195
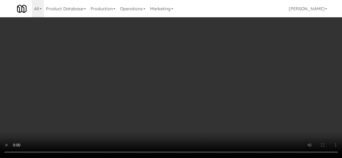
scroll to position [0, 0]
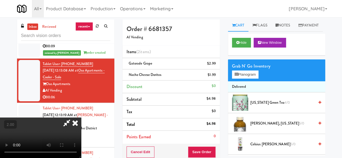
click at [81, 118] on icon at bounding box center [75, 123] width 12 height 11
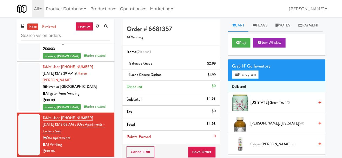
click at [90, 84] on div "Haven at [GEOGRAPHIC_DATA]" at bounding box center [77, 87] width 68 height 7
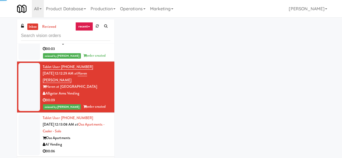
scroll to position [520, 0]
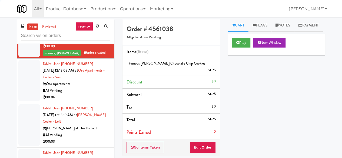
click at [88, 94] on div "00:06" at bounding box center [77, 97] width 68 height 7
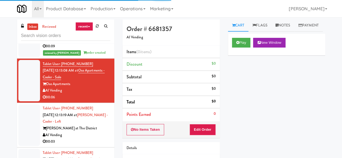
scroll to position [547, 0]
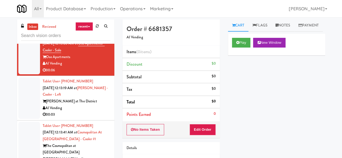
click at [80, 98] on div "[PERSON_NAME] at The District" at bounding box center [77, 101] width 68 height 7
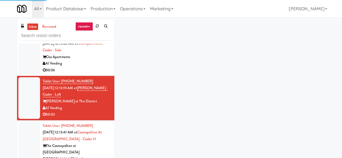
click at [82, 66] on li "Tablet User · (720) 520-1193 [DATE] 12:13:08 AM at [GEOGRAPHIC_DATA] - Cooler -…" at bounding box center [65, 54] width 97 height 45
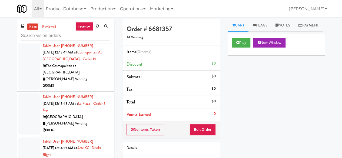
scroll to position [682, 0]
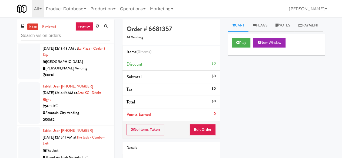
click at [94, 103] on div "Arte KC" at bounding box center [77, 106] width 68 height 7
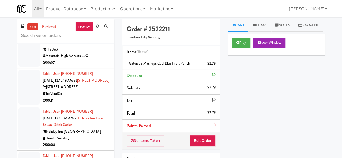
click at [83, 84] on div "[STREET_ADDRESS]" at bounding box center [77, 87] width 68 height 7
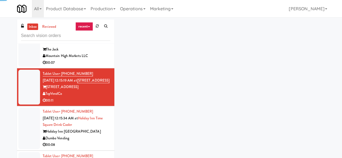
scroll to position [736, 0]
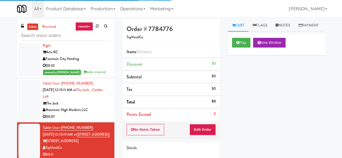
click at [93, 107] on div "Mountain High Markets LLC" at bounding box center [77, 110] width 68 height 7
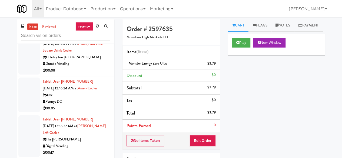
scroll to position [980, 0]
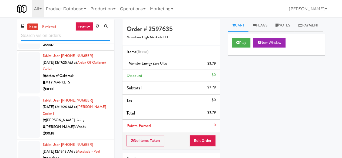
click at [59, 36] on input "text" at bounding box center [65, 36] width 89 height 10
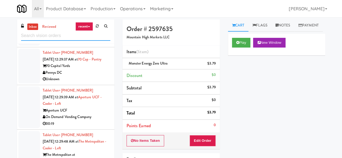
scroll to position [921, 0]
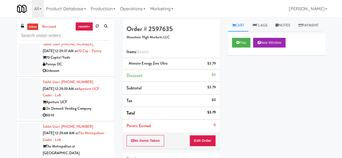
click at [95, 102] on div "Aperture UCF" at bounding box center [77, 102] width 68 height 7
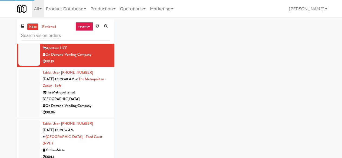
scroll to position [1002, 0]
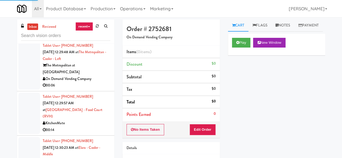
click at [93, 127] on div "00:14" at bounding box center [77, 130] width 68 height 7
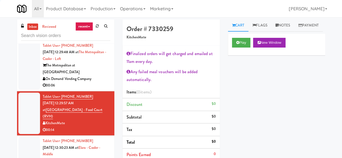
click at [104, 76] on div "On Demand Vending Company" at bounding box center [77, 79] width 68 height 7
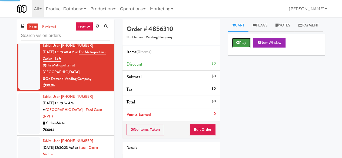
click at [235, 48] on button "Play" at bounding box center [241, 43] width 19 height 10
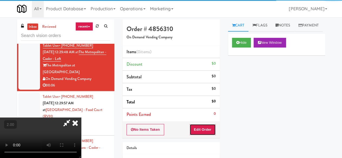
click at [206, 134] on button "Edit Order" at bounding box center [203, 129] width 26 height 11
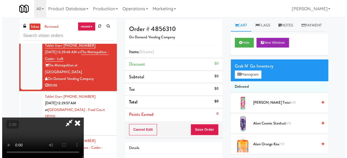
scroll to position [11, 0]
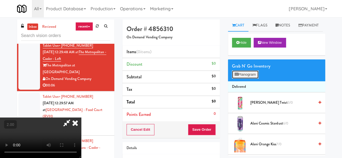
click at [252, 79] on button "Planogram" at bounding box center [245, 75] width 27 height 8
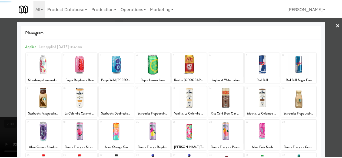
scroll to position [107, 0]
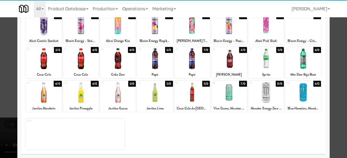
click at [120, 68] on div at bounding box center [118, 58] width 36 height 21
click at [333, 39] on div at bounding box center [173, 79] width 347 height 158
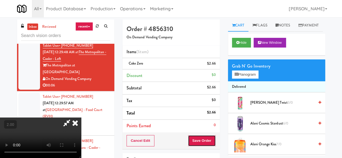
click at [213, 137] on button "Save Order" at bounding box center [202, 140] width 28 height 11
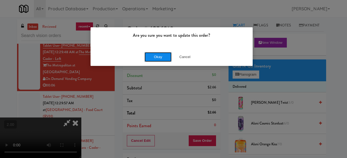
click at [159, 61] on button "Okay" at bounding box center [157, 57] width 27 height 10
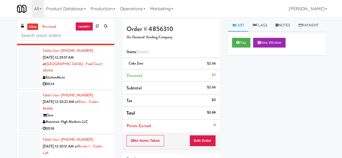
scroll to position [1056, 0]
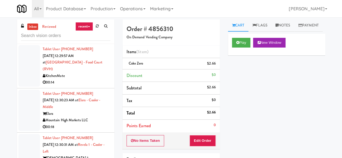
click at [83, 79] on div "00:14" at bounding box center [77, 82] width 68 height 7
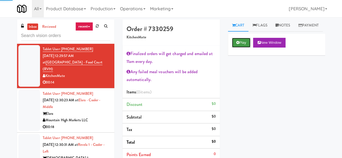
click at [244, 48] on button "Play" at bounding box center [241, 43] width 19 height 10
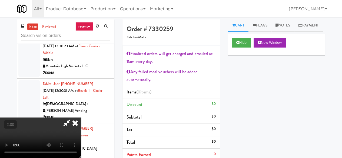
scroll to position [11, 0]
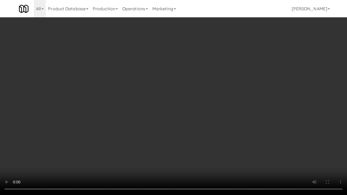
click at [260, 69] on video at bounding box center [173, 97] width 347 height 195
click at [219, 99] on video at bounding box center [173, 97] width 347 height 195
click at [217, 103] on video at bounding box center [173, 97] width 347 height 195
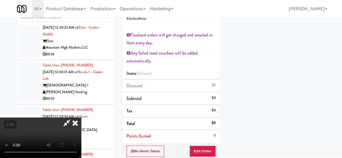
scroll to position [27, 0]
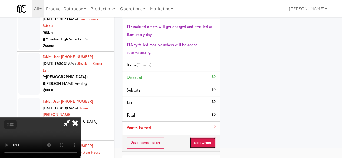
click at [213, 141] on button "Edit Order" at bounding box center [203, 143] width 26 height 11
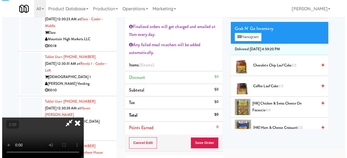
scroll to position [0, 0]
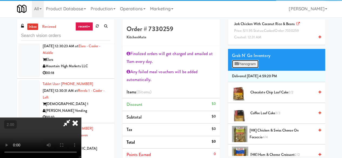
click at [250, 68] on button "Planogram" at bounding box center [245, 64] width 27 height 8
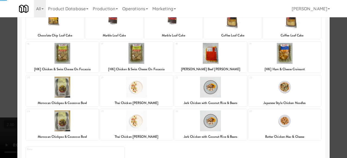
scroll to position [141, 0]
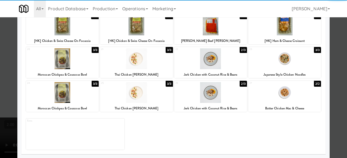
click at [210, 61] on div at bounding box center [210, 58] width 73 height 21
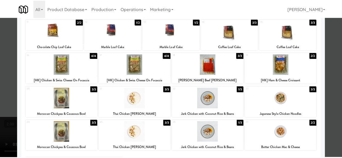
scroll to position [60, 0]
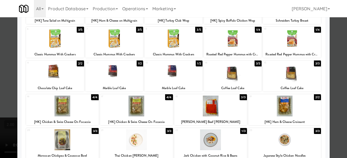
click at [236, 45] on div at bounding box center [233, 38] width 58 height 21
click at [330, 24] on div at bounding box center [173, 79] width 347 height 158
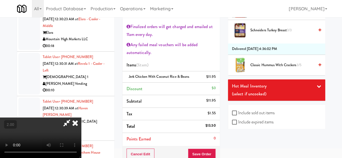
scroll to position [325, 0]
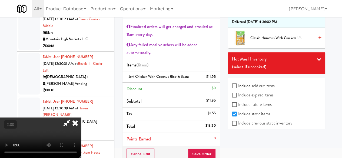
click at [248, 99] on label "Include expired items" at bounding box center [253, 95] width 42 height 8
click at [239, 98] on input "Include expired items" at bounding box center [235, 95] width 6 height 4
checkbox input "true"
click at [246, 90] on label "Include sold out items" at bounding box center [253, 86] width 43 height 8
click at [239, 89] on input "Include sold out items" at bounding box center [235, 86] width 6 height 4
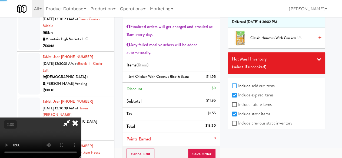
checkbox input "true"
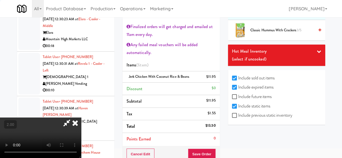
scroll to position [343, 0]
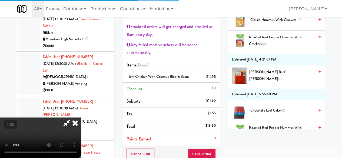
click at [242, 112] on li "Chocolate Loaf Cake 1/2" at bounding box center [276, 110] width 97 height 21
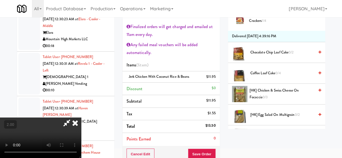
scroll to position [569, 0]
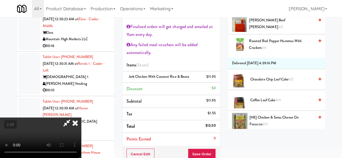
click at [265, 50] on span "1/4" at bounding box center [264, 47] width 5 height 5
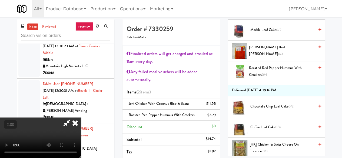
scroll to position [0, 0]
drag, startPoint x: 198, startPoint y: 15, endPoint x: 196, endPoint y: 18, distance: 3.3
click at [198, 15] on div "All 325 Vending [URL][DOMAIN_NAME] 901 Smrt Mrkt [URL][DOMAIN_NAME] 9518002 [GE…" at bounding box center [171, 8] width 309 height 17
click at [81, 118] on icon at bounding box center [75, 123] width 12 height 11
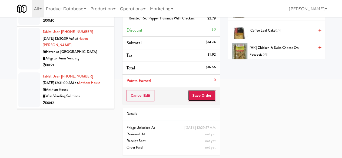
drag, startPoint x: 191, startPoint y: 90, endPoint x: 195, endPoint y: 93, distance: 4.7
click at [192, 91] on button "Save Order" at bounding box center [202, 95] width 28 height 11
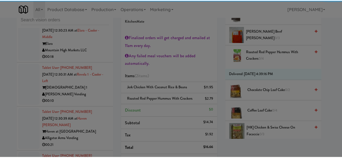
scroll to position [16, 0]
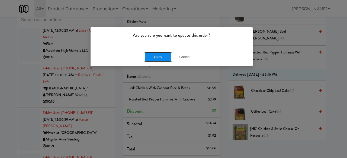
click at [152, 54] on button "Okay" at bounding box center [157, 57] width 27 height 10
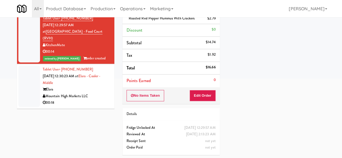
scroll to position [981, 0]
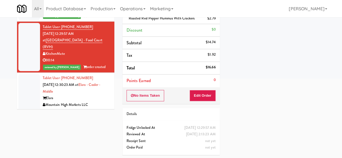
click at [99, 95] on div "Elara" at bounding box center [77, 98] width 68 height 7
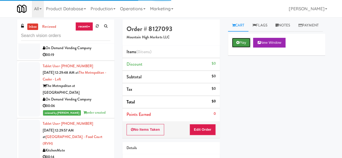
click at [245, 48] on button "Play" at bounding box center [241, 43] width 19 height 10
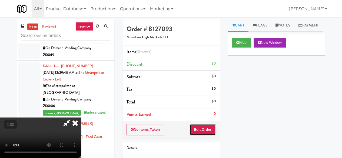
click at [201, 130] on button "Edit Order" at bounding box center [203, 129] width 26 height 11
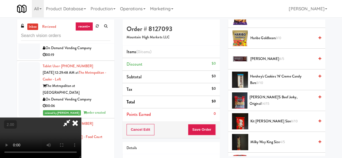
scroll to position [379, 0]
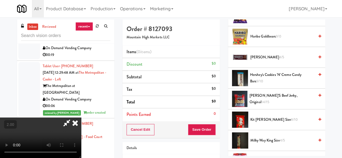
click at [276, 85] on span "Hershey's Cookies 'n' Creme Candy Bars 9/10" at bounding box center [282, 78] width 64 height 13
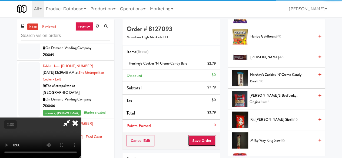
click at [212, 141] on button "Save Order" at bounding box center [202, 140] width 28 height 11
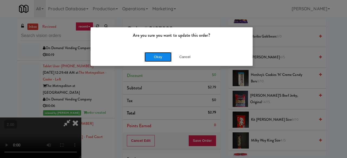
click at [155, 53] on button "Okay" at bounding box center [157, 57] width 27 height 10
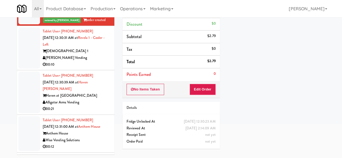
scroll to position [1117, 0]
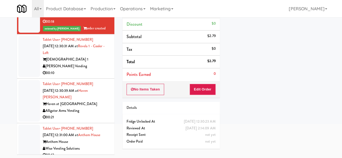
click at [87, 70] on div "00:10" at bounding box center [77, 73] width 68 height 7
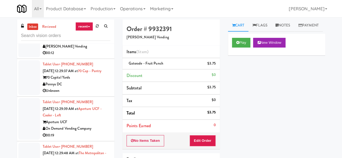
scroll to position [900, 0]
click at [92, 84] on div "Pennys DC" at bounding box center [77, 85] width 68 height 7
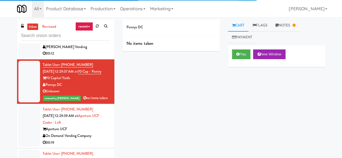
scroll to position [927, 0]
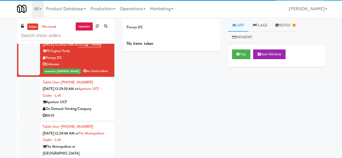
click at [102, 106] on div "On Demand Vending Company" at bounding box center [77, 109] width 68 height 7
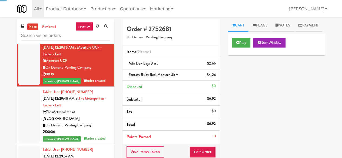
scroll to position [981, 0]
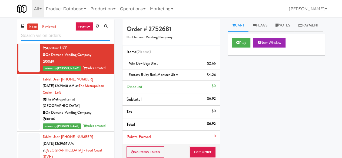
click at [77, 39] on input "text" at bounding box center [65, 36] width 89 height 10
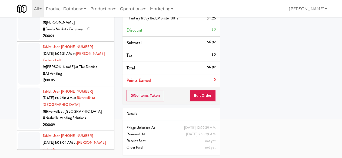
scroll to position [1110, 0]
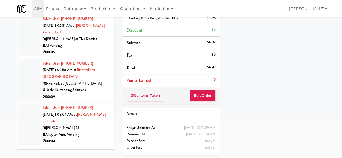
click at [93, 49] on div "AI Vending" at bounding box center [77, 46] width 68 height 7
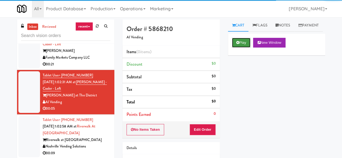
click at [250, 48] on button "Play" at bounding box center [241, 43] width 19 height 10
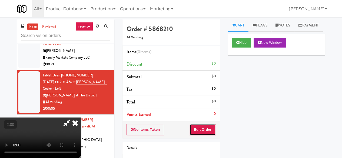
click at [204, 127] on button "Edit Order" at bounding box center [203, 129] width 26 height 11
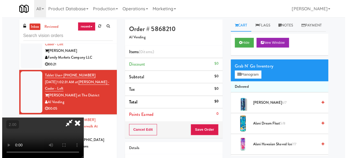
scroll to position [11, 0]
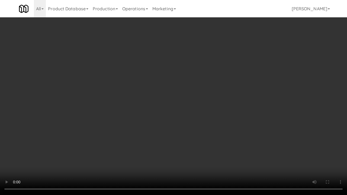
click at [221, 123] on video at bounding box center [173, 97] width 347 height 195
click at [230, 138] on video at bounding box center [173, 97] width 347 height 195
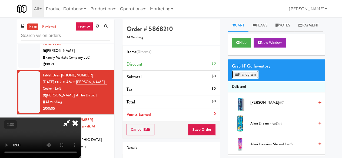
click at [251, 79] on button "Planogram" at bounding box center [245, 75] width 27 height 8
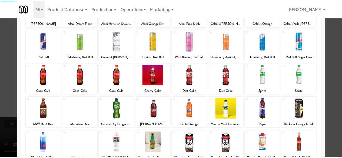
scroll to position [81, 0]
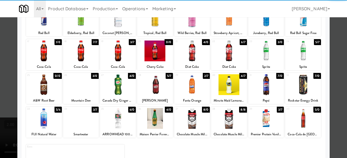
click at [186, 59] on div at bounding box center [192, 51] width 36 height 21
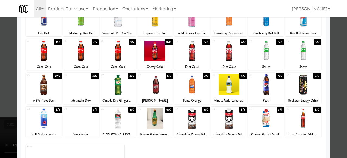
click at [327, 44] on div at bounding box center [173, 79] width 347 height 158
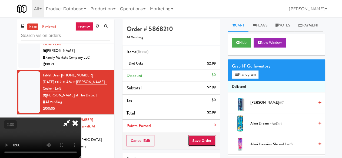
click at [213, 139] on button "Save Order" at bounding box center [202, 140] width 28 height 11
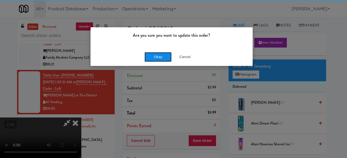
click at [158, 56] on button "Okay" at bounding box center [157, 57] width 27 height 10
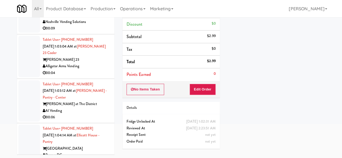
scroll to position [1191, 0]
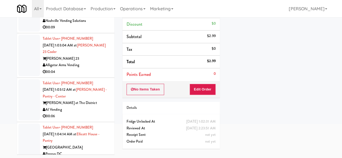
click at [89, 31] on div "00:09" at bounding box center [77, 27] width 68 height 7
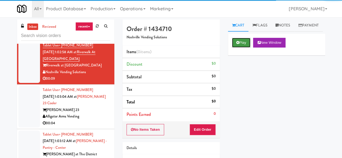
click at [233, 48] on button "Play" at bounding box center [241, 43] width 19 height 10
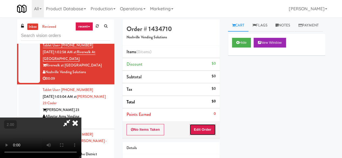
click at [208, 124] on button "Edit Order" at bounding box center [203, 129] width 26 height 11
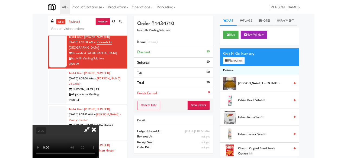
scroll to position [11, 0]
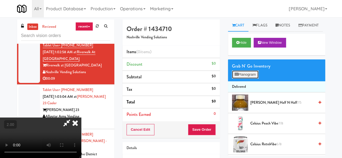
click at [253, 79] on button "Planogram" at bounding box center [245, 75] width 27 height 8
click at [0, 0] on div at bounding box center [0, 0] width 0 height 0
click at [253, 79] on button "Planogram" at bounding box center [245, 75] width 27 height 8
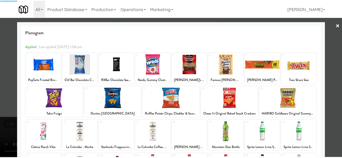
scroll to position [81, 0]
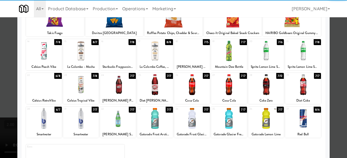
drag, startPoint x: 220, startPoint y: 56, endPoint x: 223, endPoint y: 57, distance: 3.8
click at [220, 56] on div at bounding box center [229, 51] width 36 height 21
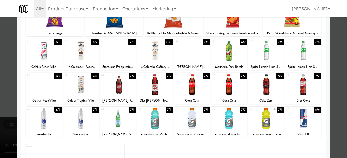
drag, startPoint x: 256, startPoint y: 57, endPoint x: 261, endPoint y: 56, distance: 4.9
click at [257, 56] on div at bounding box center [266, 51] width 36 height 21
click at [299, 50] on div at bounding box center [303, 51] width 36 height 21
click at [335, 34] on div at bounding box center [173, 79] width 347 height 158
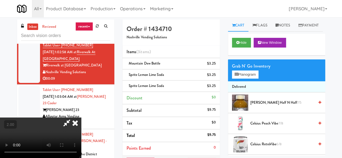
scroll to position [27, 0]
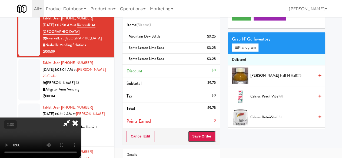
click at [206, 139] on button "Save Order" at bounding box center [202, 136] width 28 height 11
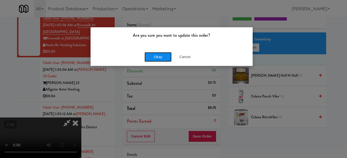
click at [166, 60] on button "Okay" at bounding box center [157, 57] width 27 height 10
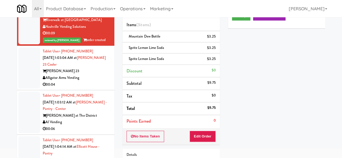
scroll to position [1218, 0]
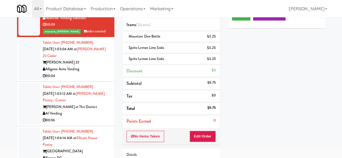
click at [99, 66] on div "[PERSON_NAME] 23" at bounding box center [77, 62] width 68 height 7
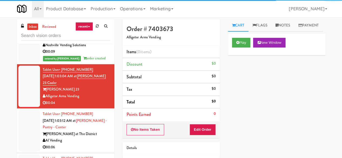
click at [229, 56] on div "Play New Window" at bounding box center [276, 45] width 97 height 22
click at [234, 48] on button "Play" at bounding box center [241, 43] width 19 height 10
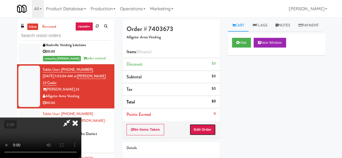
click at [197, 130] on button "Edit Order" at bounding box center [203, 129] width 26 height 11
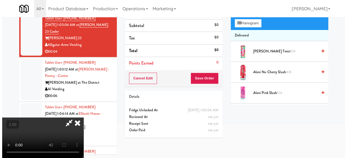
scroll to position [17, 0]
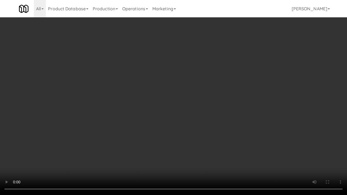
click at [205, 102] on video at bounding box center [173, 97] width 347 height 195
click at [203, 100] on video at bounding box center [173, 97] width 347 height 195
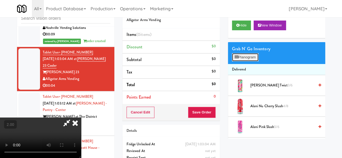
click at [241, 61] on button "Planogram" at bounding box center [245, 57] width 27 height 8
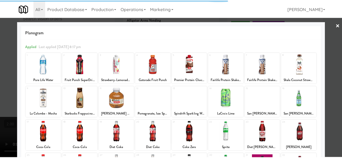
scroll to position [54, 0]
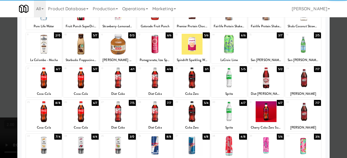
click at [115, 82] on div at bounding box center [118, 78] width 36 height 21
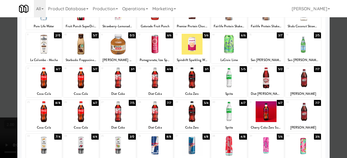
click at [329, 61] on div at bounding box center [173, 79] width 347 height 158
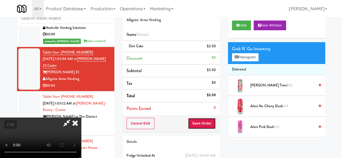
click at [207, 126] on button "Save Order" at bounding box center [202, 123] width 28 height 11
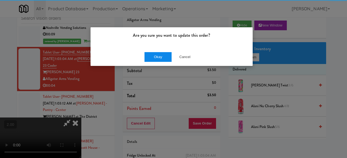
click at [157, 54] on button "Okay" at bounding box center [157, 57] width 27 height 10
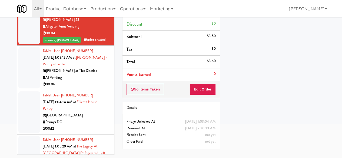
scroll to position [1245, 0]
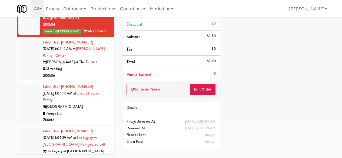
click at [92, 73] on div "AI Vending" at bounding box center [77, 69] width 68 height 7
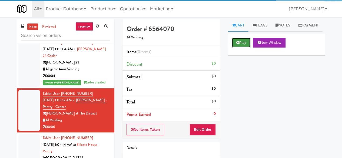
click at [238, 44] on icon at bounding box center [238, 43] width 3 height 4
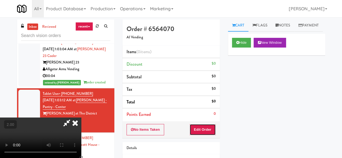
click at [200, 127] on button "Edit Order" at bounding box center [203, 129] width 26 height 11
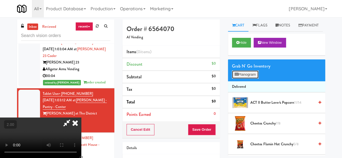
click at [250, 79] on button "Planogram" at bounding box center [245, 75] width 27 height 8
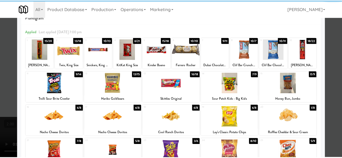
scroll to position [27, 0]
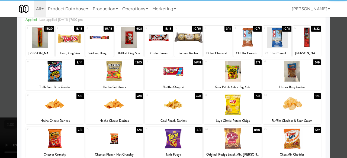
click at [129, 68] on div at bounding box center [114, 71] width 58 height 21
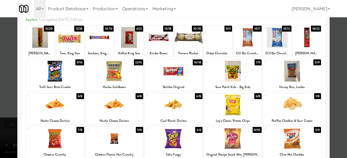
click at [328, 51] on div at bounding box center [173, 79] width 347 height 158
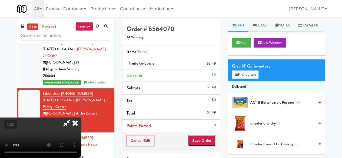
click at [208, 145] on button "Save Order" at bounding box center [202, 140] width 28 height 11
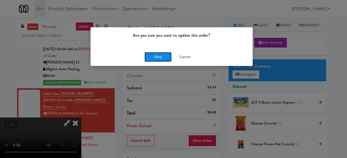
click at [156, 61] on button "Okay" at bounding box center [157, 57] width 27 height 10
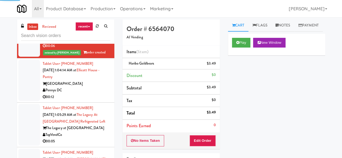
click at [92, 94] on div "Pennys DC" at bounding box center [77, 90] width 68 height 7
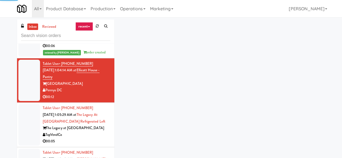
scroll to position [1381, 0]
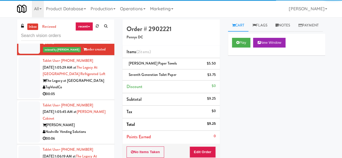
click at [95, 98] on div "00:05" at bounding box center [77, 94] width 68 height 7
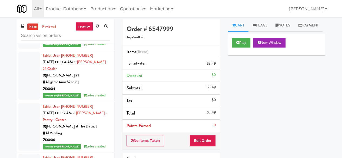
scroll to position [1164, 0]
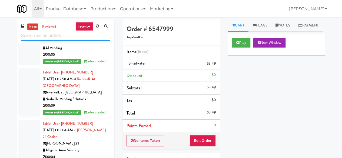
click at [60, 37] on input "text" at bounding box center [65, 36] width 89 height 10
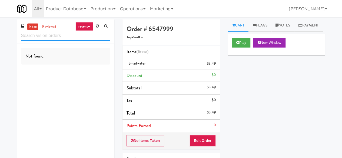
scroll to position [0, 0]
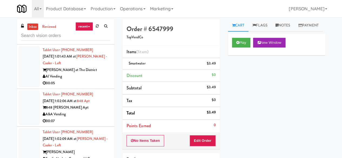
click at [99, 118] on div "00:07" at bounding box center [77, 121] width 68 height 7
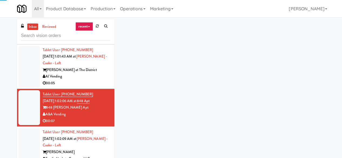
scroll to position [244, 0]
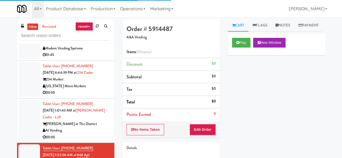
click at [94, 128] on div "AI Vending" at bounding box center [77, 131] width 68 height 7
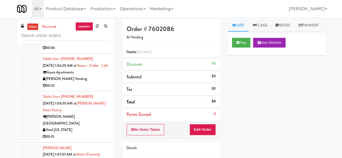
click at [89, 118] on div "[PERSON_NAME][GEOGRAPHIC_DATA]" at bounding box center [77, 120] width 68 height 13
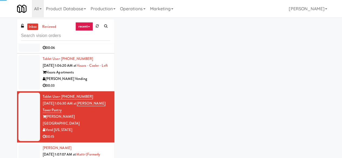
scroll to position [541, 0]
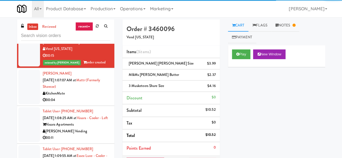
click at [91, 97] on div "00:04" at bounding box center [77, 100] width 68 height 7
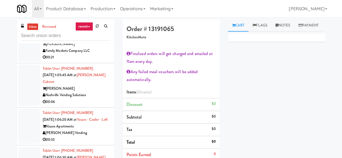
click at [89, 92] on div "Nashville Vending Solutions" at bounding box center [77, 95] width 68 height 7
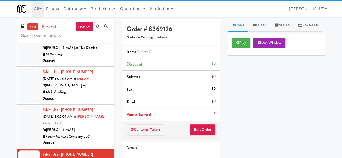
scroll to position [271, 0]
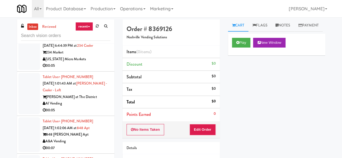
click at [96, 56] on div "[US_STATE] Micro Markets" at bounding box center [77, 59] width 68 height 7
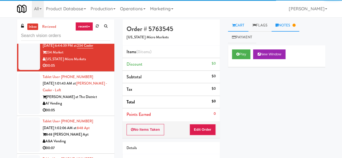
click at [280, 29] on link "Notes" at bounding box center [286, 25] width 28 height 12
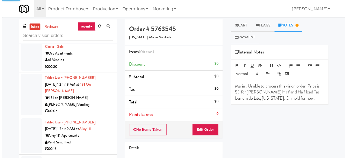
scroll to position [1354, 0]
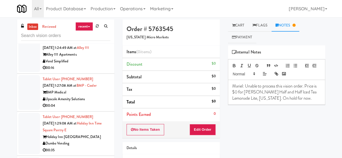
click at [96, 112] on li "Tablet User · (587) 544-5644 [DATE] 1:27:08 AM at BMP - Cooler BMP Medical Upsc…" at bounding box center [65, 93] width 97 height 38
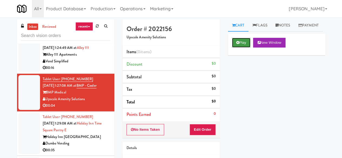
click at [237, 44] on icon at bounding box center [238, 43] width 3 height 4
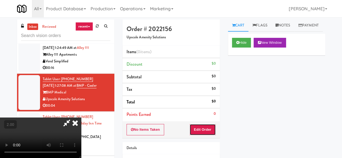
click at [205, 130] on button "Edit Order" at bounding box center [203, 129] width 26 height 11
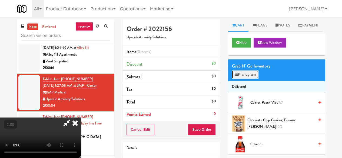
click at [248, 79] on button "Planogram" at bounding box center [245, 75] width 27 height 8
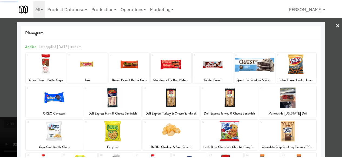
scroll to position [107, 0]
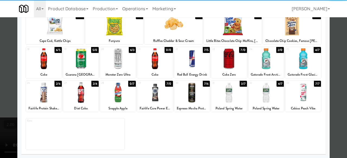
click at [113, 64] on div at bounding box center [118, 58] width 36 height 21
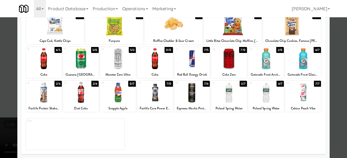
click at [335, 47] on div at bounding box center [173, 79] width 347 height 158
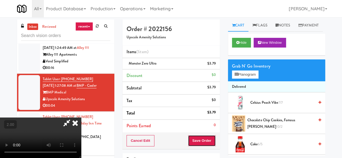
click at [216, 139] on button "Save Order" at bounding box center [202, 140] width 28 height 11
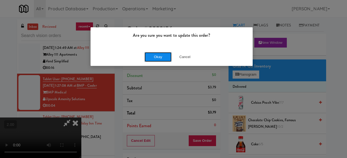
click at [156, 61] on button "Okay" at bounding box center [157, 57] width 27 height 10
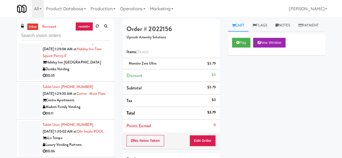
click at [98, 66] on div "Holiday Inn [GEOGRAPHIC_DATA]" at bounding box center [77, 62] width 68 height 7
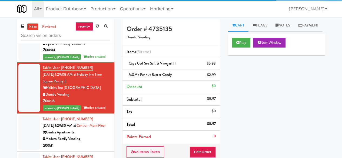
scroll to position [1408, 0]
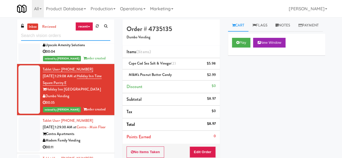
click at [53, 35] on input "text" at bounding box center [65, 36] width 89 height 10
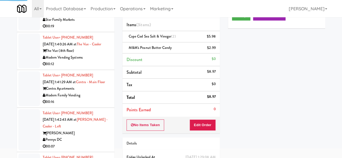
scroll to position [1563, 0]
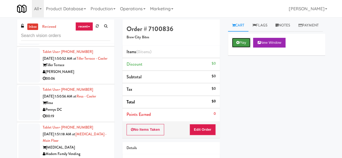
click at [235, 48] on button "Play" at bounding box center [241, 43] width 19 height 10
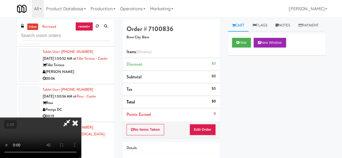
click at [205, 122] on div "No Items Taken Edit Order" at bounding box center [171, 130] width 97 height 17
click at [208, 126] on button "Edit Order" at bounding box center [203, 129] width 26 height 11
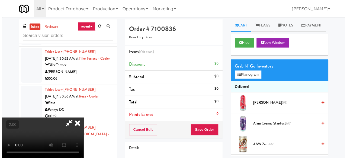
scroll to position [11, 0]
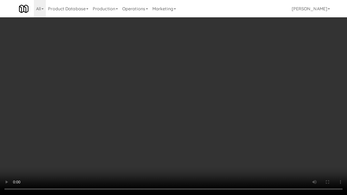
click at [203, 110] on video at bounding box center [173, 97] width 347 height 195
click at [203, 109] on video at bounding box center [173, 97] width 347 height 195
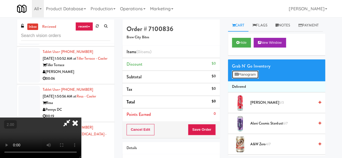
click at [258, 79] on button "Planogram" at bounding box center [245, 75] width 27 height 8
click at [0, 0] on div at bounding box center [0, 0] width 0 height 0
click at [252, 79] on button "Planogram" at bounding box center [245, 75] width 27 height 8
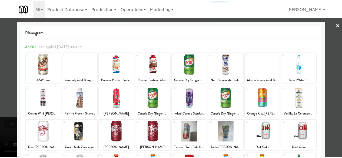
scroll to position [107, 0]
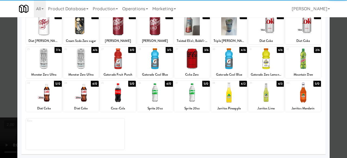
drag, startPoint x: 195, startPoint y: 59, endPoint x: 250, endPoint y: 81, distance: 58.4
click at [196, 59] on div at bounding box center [192, 58] width 36 height 21
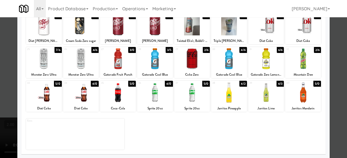
click at [331, 49] on div at bounding box center [173, 79] width 347 height 158
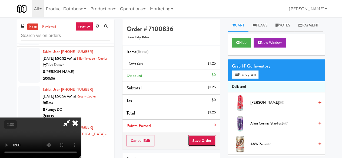
click at [209, 144] on button "Save Order" at bounding box center [202, 140] width 28 height 11
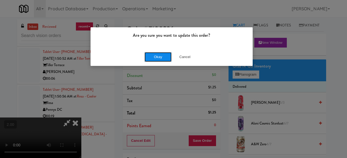
click at [153, 58] on button "Okay" at bounding box center [157, 57] width 27 height 10
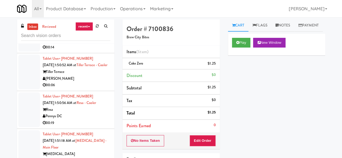
scroll to position [1996, 0]
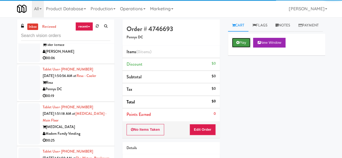
click at [243, 48] on button "Play" at bounding box center [241, 43] width 19 height 10
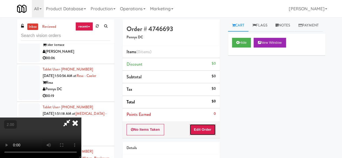
click at [210, 127] on button "Edit Order" at bounding box center [203, 129] width 26 height 11
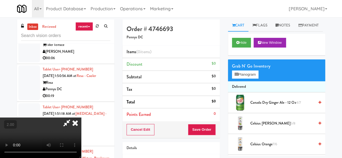
click at [81, 118] on icon at bounding box center [75, 123] width 12 height 11
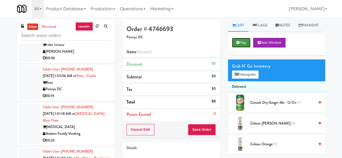
click at [242, 48] on button "Play" at bounding box center [241, 43] width 19 height 10
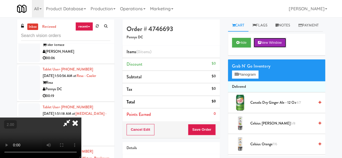
scroll to position [71, 0]
click at [81, 118] on video at bounding box center [40, 138] width 81 height 41
click at [81, 118] on icon at bounding box center [75, 123] width 12 height 11
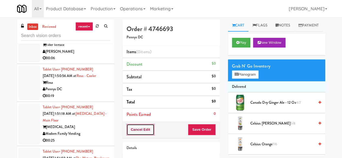
click at [141, 130] on button "Cancel Edit" at bounding box center [141, 129] width 28 height 11
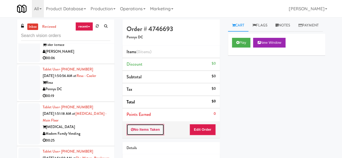
click at [141, 130] on button "No Items Taken" at bounding box center [146, 129] width 38 height 11
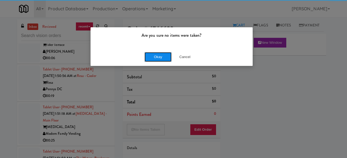
click at [164, 58] on button "Okay" at bounding box center [157, 57] width 27 height 10
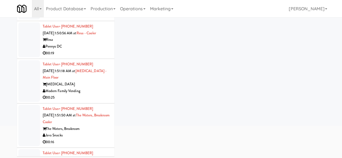
scroll to position [51, 0]
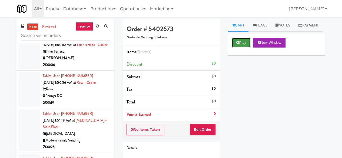
click at [237, 44] on icon at bounding box center [238, 43] width 3 height 4
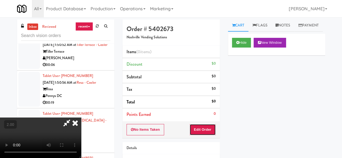
click at [191, 131] on button "Edit Order" at bounding box center [203, 129] width 26 height 11
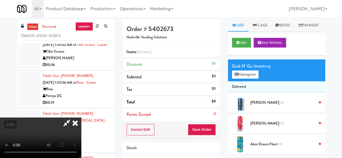
scroll to position [11, 0]
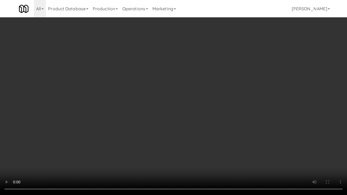
click at [238, 92] on video at bounding box center [173, 97] width 347 height 195
click at [238, 91] on video at bounding box center [173, 97] width 347 height 195
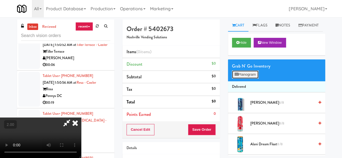
click at [250, 79] on button "Planogram" at bounding box center [245, 75] width 27 height 8
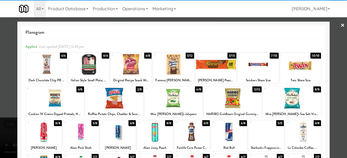
click at [130, 65] on div at bounding box center [130, 64] width 41 height 21
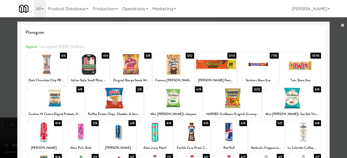
click at [124, 102] on div at bounding box center [114, 98] width 58 height 21
click at [259, 64] on div at bounding box center [257, 64] width 41 height 21
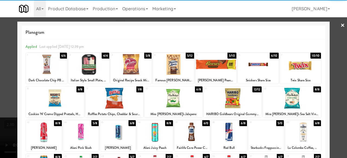
click at [336, 43] on div at bounding box center [173, 79] width 347 height 158
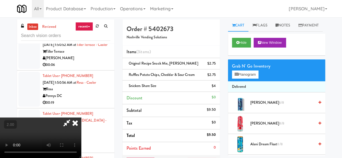
click at [73, 118] on icon at bounding box center [67, 123] width 12 height 11
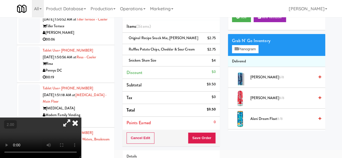
scroll to position [54, 0]
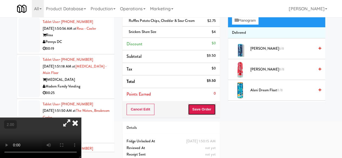
click at [203, 113] on button "Save Order" at bounding box center [202, 109] width 28 height 11
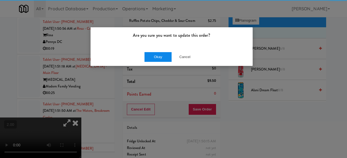
click at [154, 53] on button "Okay" at bounding box center [157, 57] width 27 height 10
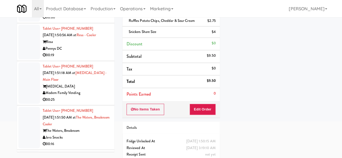
click at [95, 21] on div "00:06" at bounding box center [77, 17] width 68 height 7
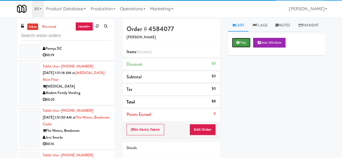
click at [246, 48] on button "Play" at bounding box center [241, 43] width 19 height 10
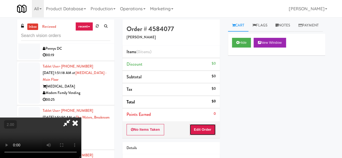
click at [207, 128] on button "Edit Order" at bounding box center [203, 129] width 26 height 11
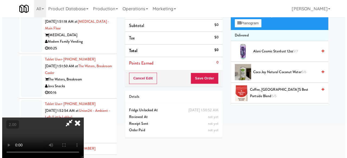
scroll to position [17, 0]
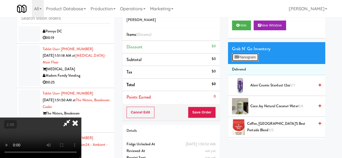
click at [249, 61] on button "Planogram" at bounding box center [245, 57] width 27 height 8
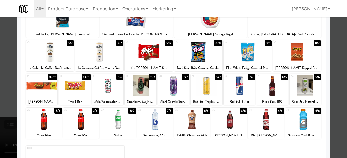
click at [144, 57] on div at bounding box center [149, 52] width 48 height 21
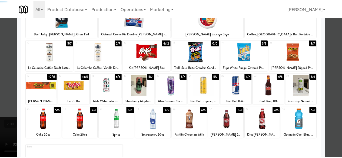
scroll to position [107, 0]
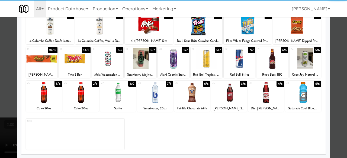
click at [273, 92] on div at bounding box center [266, 92] width 36 height 21
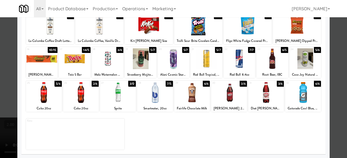
click at [337, 60] on div at bounding box center [173, 79] width 347 height 158
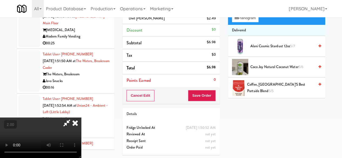
scroll to position [20, 0]
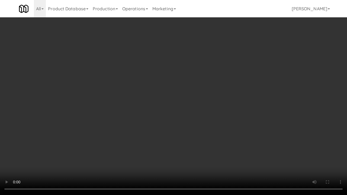
click at [189, 113] on video at bounding box center [173, 97] width 347 height 195
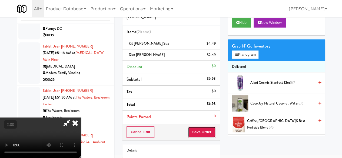
click at [213, 128] on button "Save Order" at bounding box center [202, 132] width 28 height 11
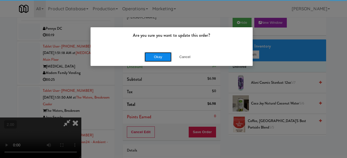
click at [155, 54] on button "Okay" at bounding box center [157, 57] width 27 height 10
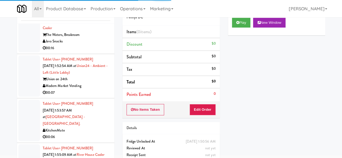
scroll to position [2132, 0]
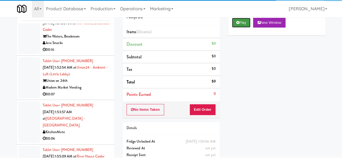
click at [242, 28] on button "Play" at bounding box center [241, 23] width 19 height 10
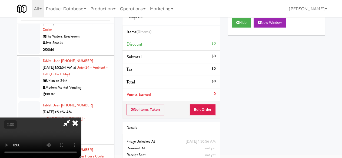
click at [204, 115] on div "No Items Taken Edit Order" at bounding box center [171, 110] width 97 height 17
click at [206, 110] on button "Edit Order" at bounding box center [203, 109] width 26 height 11
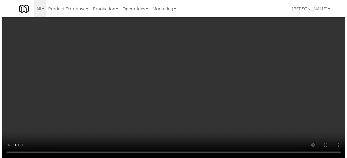
scroll to position [11, 0]
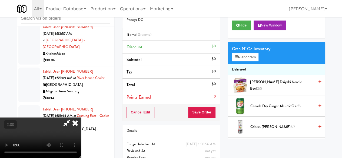
click at [250, 64] on div "Grab N' Go Inventory Planogram" at bounding box center [276, 53] width 97 height 22
click at [250, 61] on button "Planogram" at bounding box center [245, 57] width 27 height 8
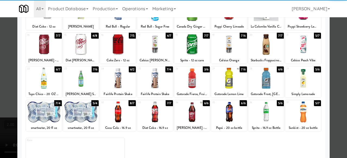
scroll to position [107, 0]
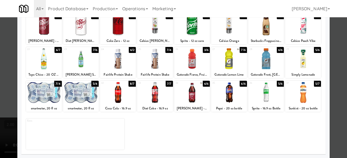
click at [258, 30] on div at bounding box center [266, 25] width 36 height 21
drag, startPoint x: 196, startPoint y: 95, endPoint x: 179, endPoint y: 96, distance: 16.5
click at [195, 96] on div at bounding box center [192, 92] width 36 height 21
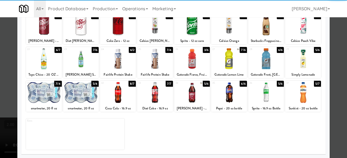
click at [128, 97] on div at bounding box center [118, 92] width 36 height 21
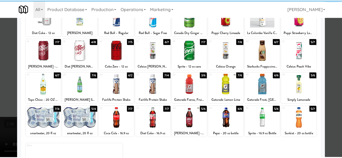
scroll to position [26, 0]
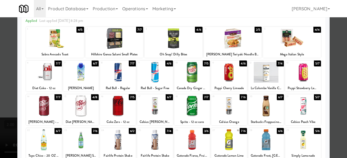
click at [340, 38] on div at bounding box center [173, 79] width 347 height 158
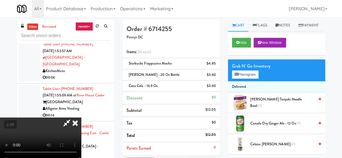
click at [81, 118] on icon at bounding box center [75, 123] width 12 height 11
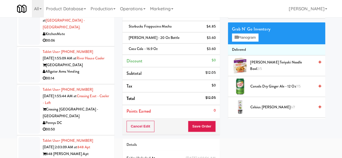
scroll to position [68, 0]
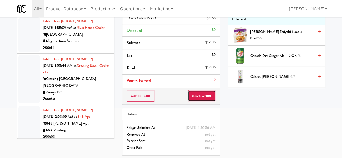
click at [201, 97] on button "Save Order" at bounding box center [202, 95] width 28 height 11
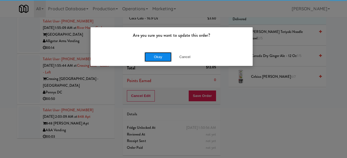
click at [150, 53] on button "Okay" at bounding box center [157, 57] width 27 height 10
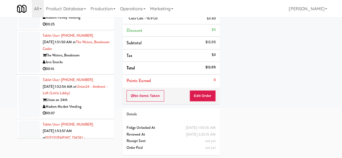
scroll to position [2084, 0]
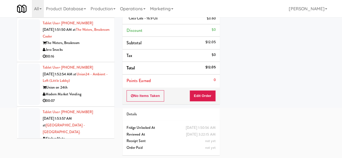
click at [89, 15] on div "00:25" at bounding box center [77, 12] width 68 height 7
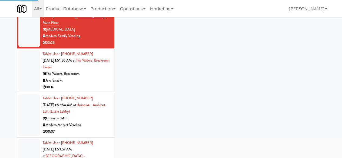
scroll to position [24, 0]
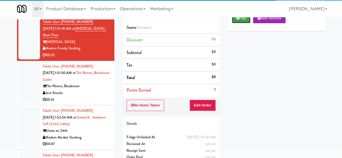
click at [249, 23] on button "Play" at bounding box center [241, 19] width 19 height 10
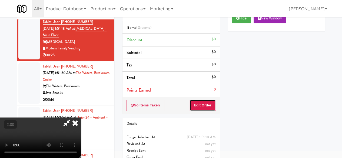
click at [208, 103] on button "Edit Order" at bounding box center [203, 105] width 26 height 11
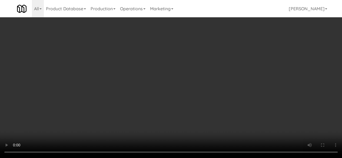
scroll to position [11, 0]
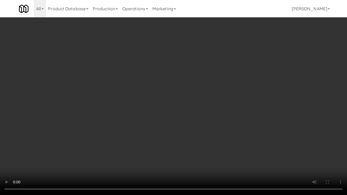
click at [95, 143] on video at bounding box center [173, 97] width 347 height 195
click at [163, 114] on video at bounding box center [173, 97] width 347 height 195
click at [163, 113] on video at bounding box center [173, 97] width 347 height 195
click at [170, 103] on video at bounding box center [173, 97] width 347 height 195
click at [179, 96] on video at bounding box center [173, 97] width 347 height 195
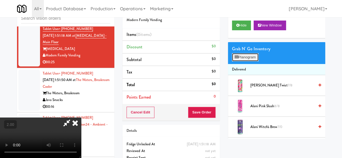
click at [236, 59] on icon at bounding box center [237, 58] width 4 height 4
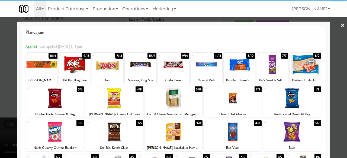
click at [46, 63] on div at bounding box center [41, 64] width 31 height 21
drag, startPoint x: 46, startPoint y: 63, endPoint x: 77, endPoint y: 70, distance: 31.4
click at [46, 63] on div at bounding box center [41, 64] width 31 height 21
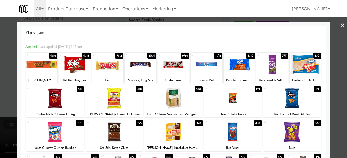
click at [110, 72] on div at bounding box center [107, 64] width 31 height 21
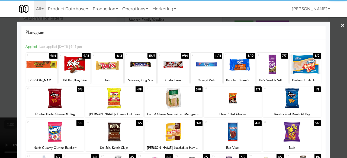
drag, startPoint x: 341, startPoint y: 25, endPoint x: 308, endPoint y: 25, distance: 33.3
click at [341, 25] on div at bounding box center [173, 79] width 347 height 158
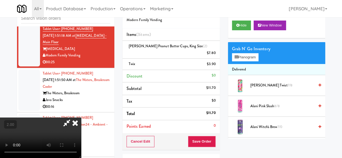
click at [73, 118] on icon at bounding box center [67, 123] width 12 height 11
click at [219, 47] on li "[PERSON_NAME] Peanut Butter Cups, King Size (2) $7.80" at bounding box center [171, 50] width 97 height 18
click at [216, 53] on icon at bounding box center [216, 55] width 3 height 4
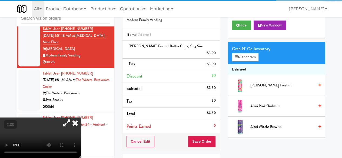
click at [199, 140] on div "Cancel Edit Save Order" at bounding box center [171, 141] width 97 height 17
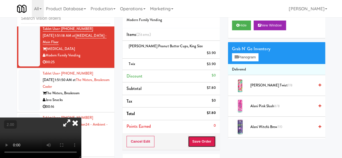
click at [199, 136] on button "Save Order" at bounding box center [202, 141] width 28 height 11
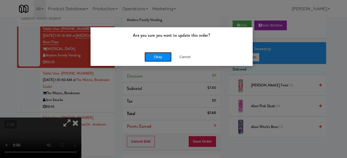
click at [154, 60] on button "Okay" at bounding box center [157, 57] width 27 height 10
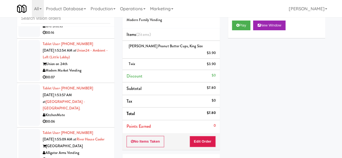
scroll to position [2192, 0]
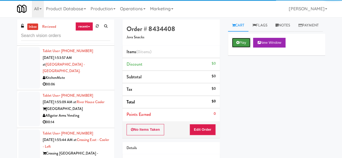
click at [234, 48] on button "Play" at bounding box center [241, 43] width 19 height 10
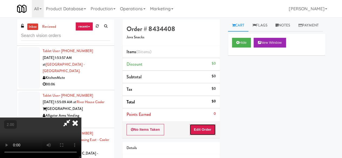
click at [205, 131] on button "Edit Order" at bounding box center [203, 129] width 26 height 11
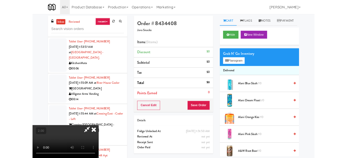
scroll to position [11, 0]
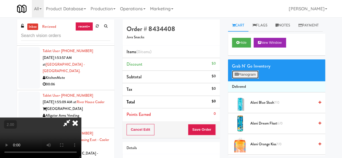
click at [239, 79] on button "Planogram" at bounding box center [245, 75] width 27 height 8
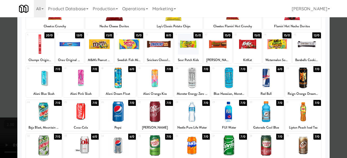
click at [69, 46] on div at bounding box center [70, 44] width 28 height 21
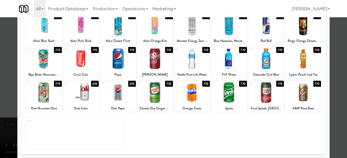
click at [86, 91] on div at bounding box center [81, 92] width 36 height 21
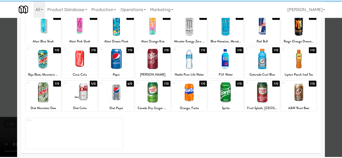
scroll to position [0, 0]
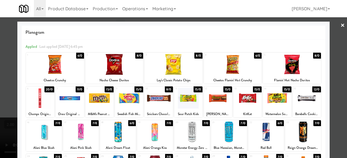
click at [332, 65] on div at bounding box center [173, 79] width 347 height 158
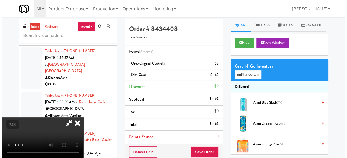
scroll to position [71, 0]
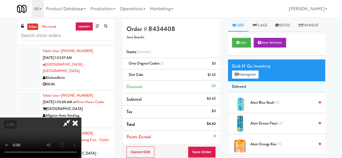
click at [81, 118] on video at bounding box center [40, 138] width 81 height 41
click at [214, 75] on link at bounding box center [215, 77] width 5 height 7
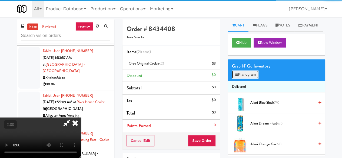
click at [242, 79] on button "Planogram" at bounding box center [245, 75] width 27 height 8
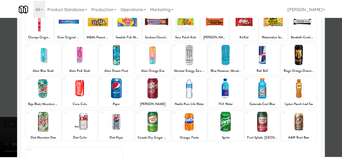
scroll to position [107, 0]
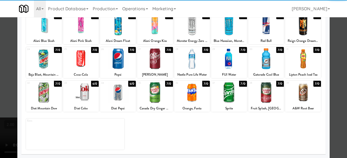
click at [120, 96] on div at bounding box center [118, 92] width 36 height 21
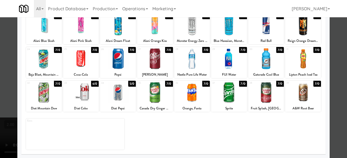
drag, startPoint x: 337, startPoint y: 51, endPoint x: 224, endPoint y: 41, distance: 113.9
click at [337, 51] on div at bounding box center [173, 79] width 347 height 158
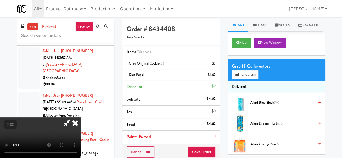
click at [73, 118] on icon at bounding box center [67, 123] width 12 height 11
click at [209, 152] on button "Save Order" at bounding box center [202, 152] width 28 height 11
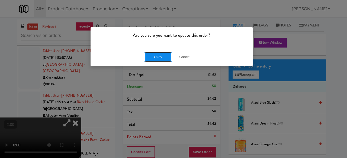
click at [157, 55] on button "Okay" at bounding box center [157, 57] width 27 height 10
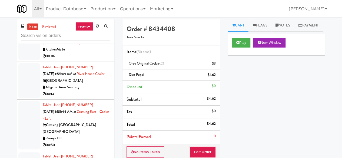
scroll to position [2274, 0]
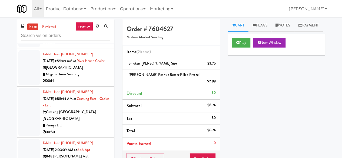
scroll to position [2328, 0]
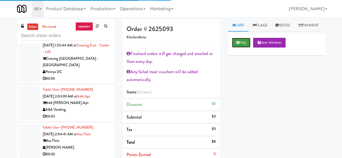
click at [234, 48] on button "Play" at bounding box center [241, 43] width 19 height 10
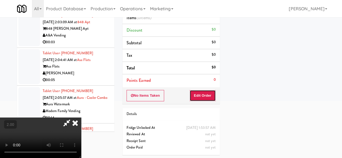
click at [204, 92] on button "Edit Order" at bounding box center [203, 95] width 26 height 11
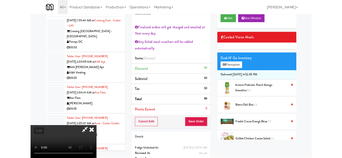
scroll to position [11, 0]
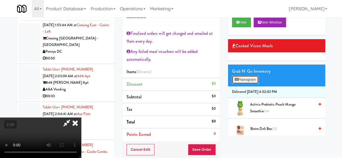
click at [255, 84] on button "Planogram" at bounding box center [245, 80] width 27 height 8
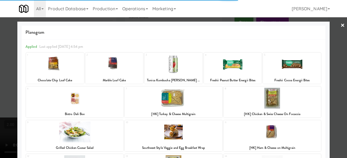
click at [68, 67] on div at bounding box center [55, 64] width 58 height 21
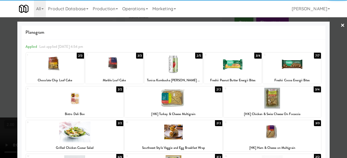
click at [341, 51] on div at bounding box center [173, 79] width 347 height 158
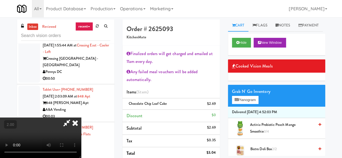
click at [81, 118] on icon at bounding box center [75, 123] width 12 height 11
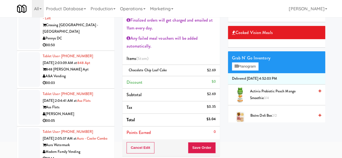
scroll to position [54, 0]
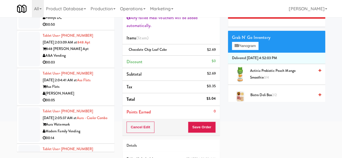
click at [205, 121] on div "Cancel Edit Save Order" at bounding box center [171, 127] width 97 height 17
click at [205, 122] on button "Save Order" at bounding box center [202, 127] width 28 height 11
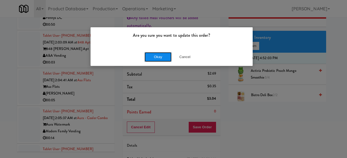
click at [161, 59] on button "Okay" at bounding box center [157, 57] width 27 height 10
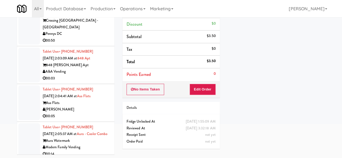
click at [94, 37] on div "Pennys DC" at bounding box center [77, 34] width 68 height 7
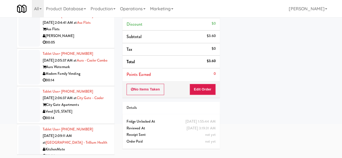
scroll to position [2436, 0]
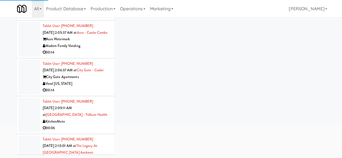
scroll to position [2463, 0]
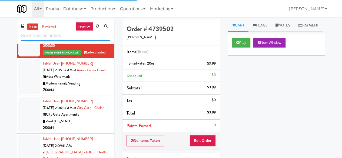
click at [73, 36] on input "text" at bounding box center [65, 36] width 89 height 10
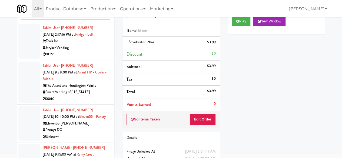
scroll to position [51, 0]
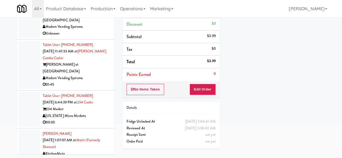
click at [96, 75] on div "Modern Vending Systems" at bounding box center [77, 78] width 68 height 7
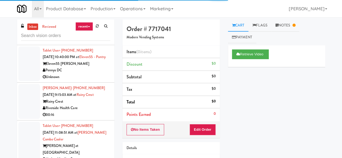
scroll to position [244, 0]
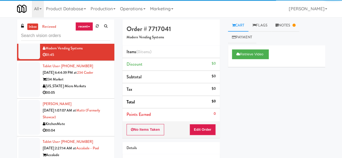
click at [96, 83] on div "[US_STATE] Micro Markets" at bounding box center [77, 86] width 68 height 7
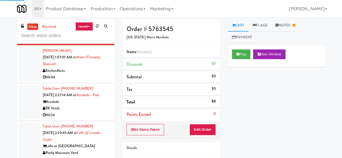
scroll to position [298, 0]
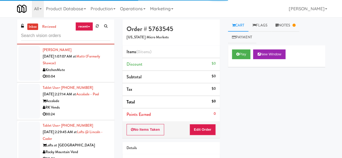
click at [91, 85] on div "Tablet User · (978) 243-7428 [DATE] 2:27:14 AM at [GEOGRAPHIC_DATA] Accolade RK…" at bounding box center [77, 101] width 68 height 33
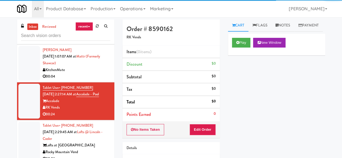
scroll to position [325, 0]
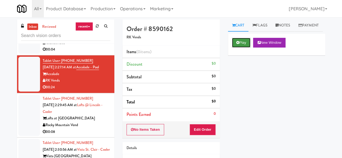
click at [248, 48] on button "Play" at bounding box center [241, 43] width 19 height 10
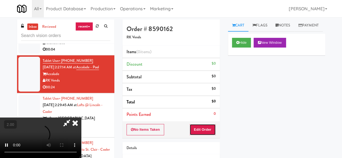
click at [205, 129] on button "Edit Order" at bounding box center [203, 129] width 26 height 11
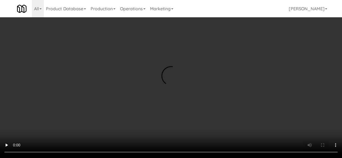
scroll to position [839, 0]
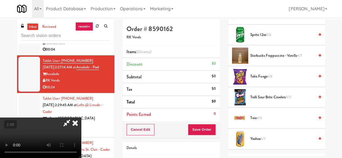
click at [259, 80] on span "Takis Fuego 6/8" at bounding box center [283, 76] width 64 height 7
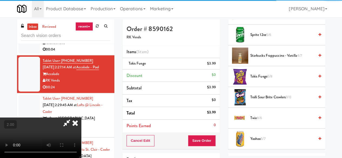
click at [210, 134] on div "Cancel Edit Save Order" at bounding box center [171, 141] width 97 height 17
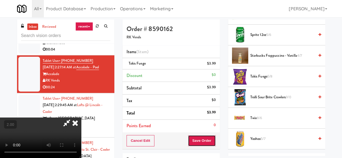
click at [208, 141] on button "Save Order" at bounding box center [202, 140] width 28 height 11
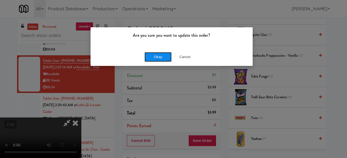
click at [148, 61] on button "Okay" at bounding box center [157, 57] width 27 height 10
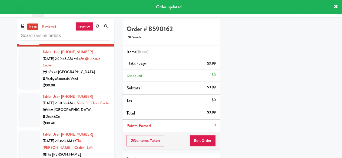
scroll to position [379, 0]
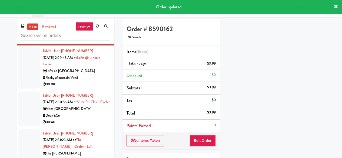
click at [97, 75] on div "Rocky Mountain Vend" at bounding box center [77, 78] width 68 height 7
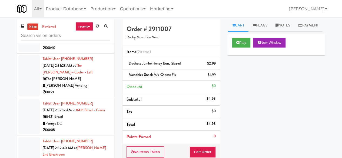
scroll to position [406, 0]
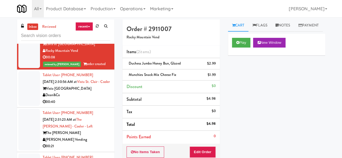
click at [96, 99] on div "00:40" at bounding box center [77, 102] width 68 height 7
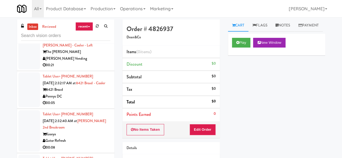
click at [82, 64] on div "00:21" at bounding box center [77, 65] width 68 height 7
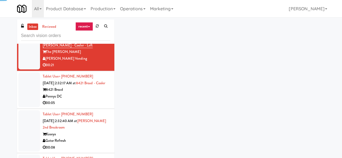
scroll to position [433, 0]
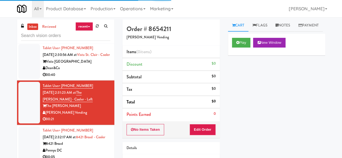
click at [90, 62] on div "Vista [GEOGRAPHIC_DATA]" at bounding box center [77, 61] width 68 height 7
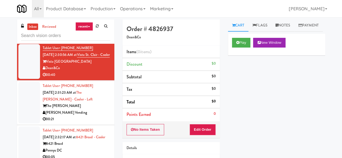
drag, startPoint x: 93, startPoint y: 116, endPoint x: 90, endPoint y: 105, distance: 11.6
click at [93, 116] on div "00:21" at bounding box center [77, 119] width 68 height 7
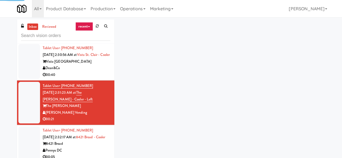
click at [95, 73] on div "00:40" at bounding box center [77, 75] width 68 height 7
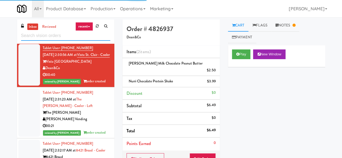
click at [64, 31] on input "text" at bounding box center [65, 36] width 89 height 10
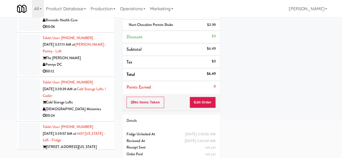
scroll to position [1757, 0]
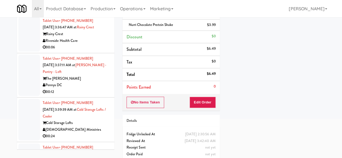
click at [106, 51] on div "00:06" at bounding box center [77, 47] width 68 height 7
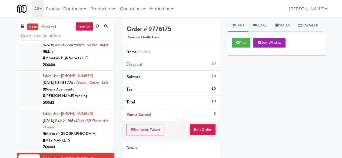
click at [243, 47] on div "Play New Window" at bounding box center [276, 45] width 97 height 22
click at [243, 48] on button "Play" at bounding box center [241, 43] width 19 height 10
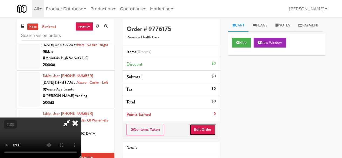
click at [213, 127] on button "Edit Order" at bounding box center [203, 129] width 26 height 11
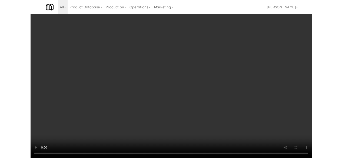
scroll to position [51, 0]
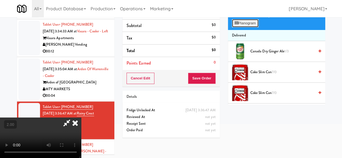
click at [244, 27] on button "Planogram" at bounding box center [245, 23] width 27 height 8
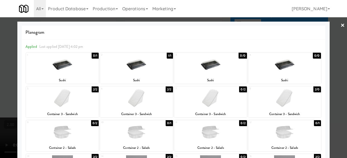
click at [332, 28] on div at bounding box center [173, 79] width 347 height 158
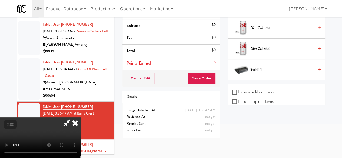
scroll to position [199, 0]
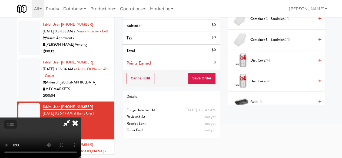
click at [259, 64] on span "Diet Coke 7/4" at bounding box center [283, 60] width 64 height 7
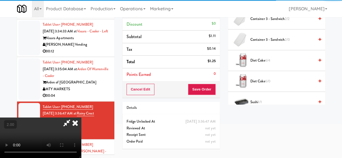
click at [255, 85] on span "Diet Coke 6/0" at bounding box center [283, 81] width 64 height 7
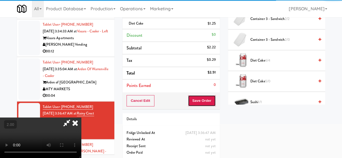
click at [215, 102] on button "Save Order" at bounding box center [202, 100] width 28 height 11
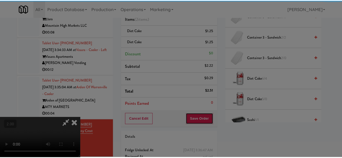
scroll to position [24, 0]
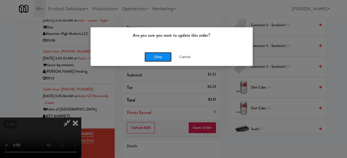
click at [164, 57] on button "Okay" at bounding box center [157, 57] width 27 height 10
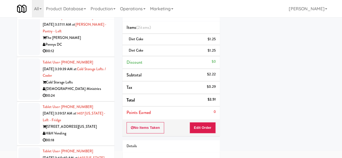
scroll to position [1838, 0]
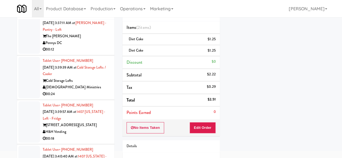
click at [93, 47] on div "Pennys DC" at bounding box center [77, 43] width 68 height 7
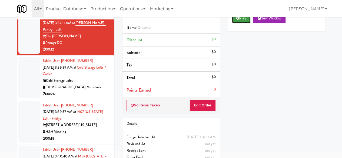
click at [248, 23] on button "Play" at bounding box center [241, 19] width 19 height 10
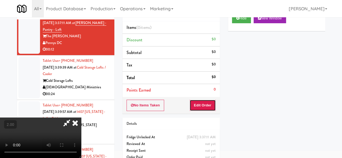
click at [207, 105] on button "Edit Order" at bounding box center [203, 105] width 26 height 11
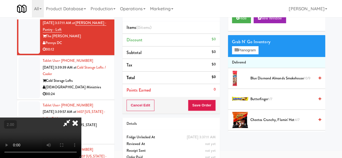
scroll to position [17, 0]
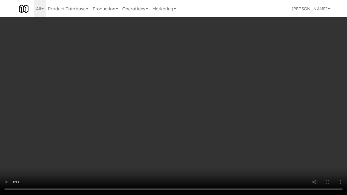
click at [194, 131] on video at bounding box center [173, 97] width 347 height 195
click at [184, 121] on video at bounding box center [173, 97] width 347 height 195
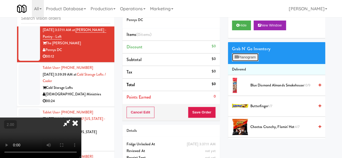
click at [253, 61] on button "Planogram" at bounding box center [245, 57] width 27 height 8
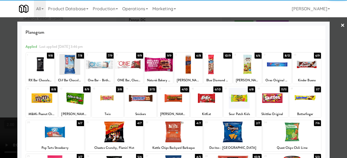
click at [199, 101] on div at bounding box center [205, 98] width 31 height 21
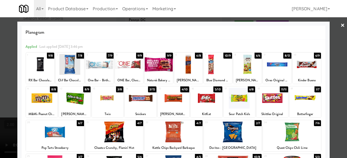
click at [129, 67] on div at bounding box center [129, 64] width 28 height 21
click at [327, 42] on div at bounding box center [173, 79] width 347 height 158
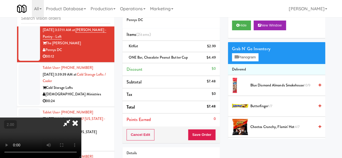
click at [73, 118] on icon at bounding box center [67, 123] width 12 height 11
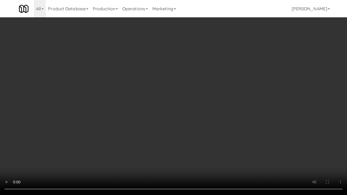
click at [143, 130] on video at bounding box center [173, 97] width 347 height 195
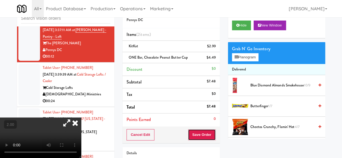
click at [209, 134] on button "Save Order" at bounding box center [202, 134] width 28 height 11
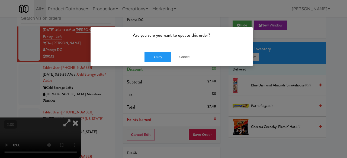
click at [159, 63] on div "Okay Cancel" at bounding box center [171, 57] width 162 height 18
click at [160, 58] on button "Okay" at bounding box center [157, 57] width 27 height 10
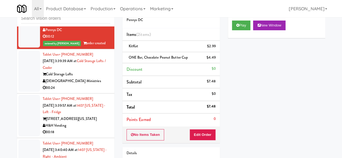
scroll to position [1892, 0]
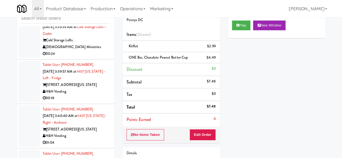
click at [90, 51] on div "[DEMOGRAPHIC_DATA] Ministries" at bounding box center [77, 47] width 68 height 7
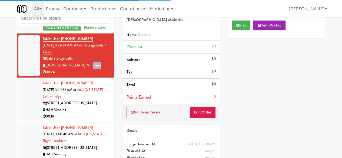
scroll to position [1865, 0]
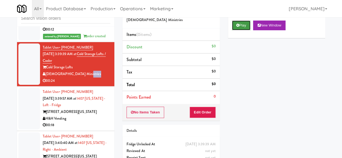
click at [236, 30] on button "Play" at bounding box center [241, 26] width 19 height 10
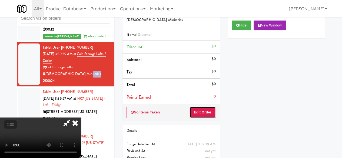
click at [206, 112] on button "Edit Order" at bounding box center [203, 112] width 26 height 11
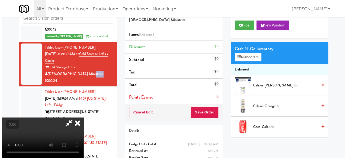
scroll to position [11, 0]
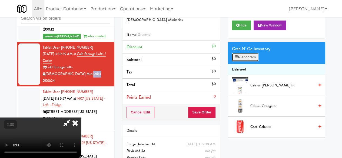
click at [251, 61] on button "Planogram" at bounding box center [245, 57] width 27 height 8
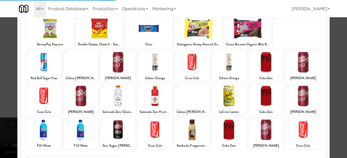
scroll to position [107, 0]
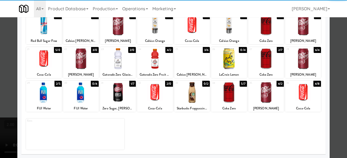
click at [89, 63] on div at bounding box center [81, 58] width 36 height 21
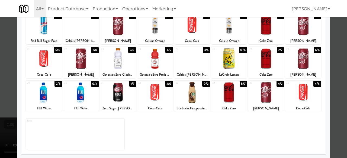
click at [38, 107] on div "FIJI Water" at bounding box center [44, 108] width 34 height 7
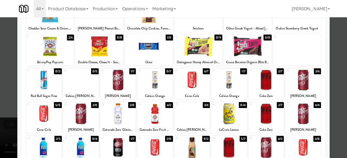
scroll to position [80, 0]
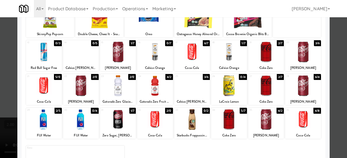
click at [49, 119] on div at bounding box center [44, 119] width 36 height 21
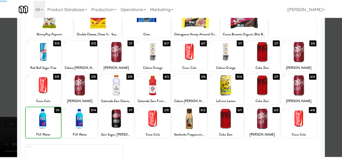
scroll to position [0, 0]
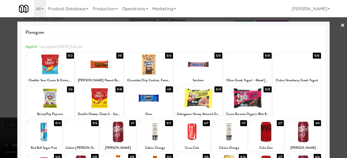
click at [334, 59] on div at bounding box center [173, 79] width 347 height 158
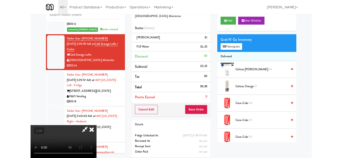
scroll to position [11, 0]
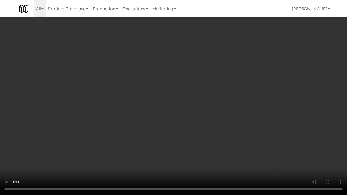
click at [187, 142] on video at bounding box center [173, 97] width 347 height 195
click at [190, 134] on video at bounding box center [173, 97] width 347 height 195
click at [179, 136] on video at bounding box center [173, 97] width 347 height 195
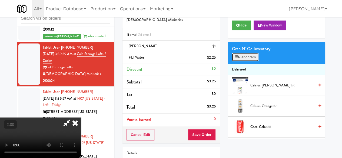
click at [236, 59] on icon at bounding box center [237, 58] width 4 height 4
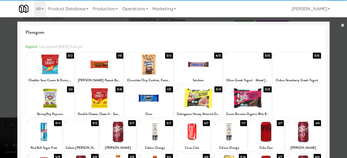
drag, startPoint x: 197, startPoint y: 67, endPoint x: 219, endPoint y: 66, distance: 22.2
click at [197, 67] on div at bounding box center [198, 64] width 48 height 21
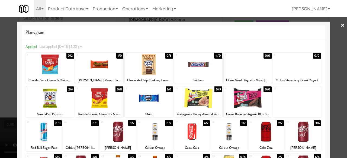
click at [330, 30] on div at bounding box center [173, 79] width 347 height 158
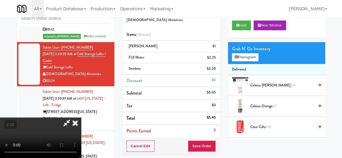
click at [73, 118] on icon at bounding box center [67, 123] width 12 height 11
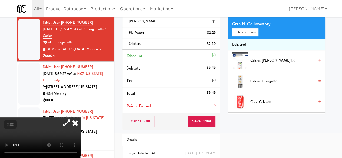
scroll to position [68, 0]
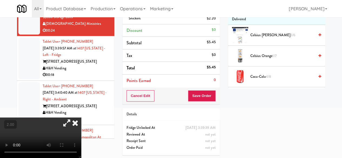
click at [81, 118] on icon at bounding box center [75, 123] width 12 height 11
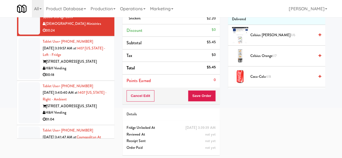
click at [90, 72] on div "H&H Vending" at bounding box center [77, 68] width 68 height 7
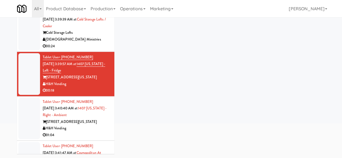
scroll to position [51, 0]
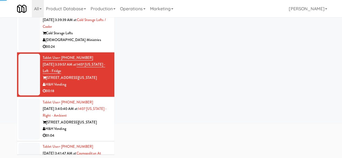
click at [93, 50] on div "Tablet User · (816) 830-0421 [DATE] 3:39:39 AM at Cold Storage Lofts / Cooler C…" at bounding box center [77, 30] width 68 height 40
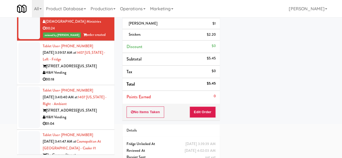
scroll to position [1892, 0]
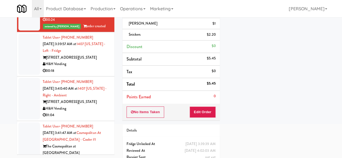
click at [90, 61] on div "[STREET_ADDRESS][US_STATE]" at bounding box center [77, 57] width 68 height 7
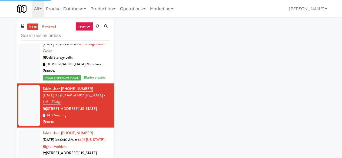
click at [87, 23] on div "00:12" at bounding box center [77, 20] width 68 height 7
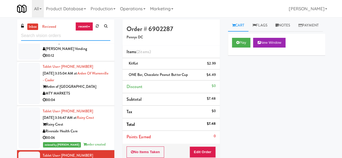
click at [72, 36] on input "text" at bounding box center [65, 36] width 89 height 10
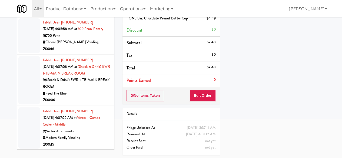
scroll to position [812, 0]
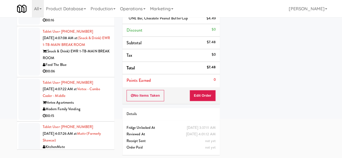
click at [84, 68] on div "Feed The Blue" at bounding box center [77, 65] width 68 height 7
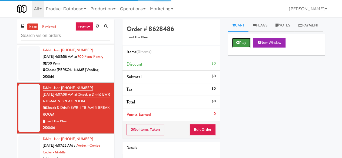
click at [244, 48] on button "Play" at bounding box center [241, 43] width 19 height 10
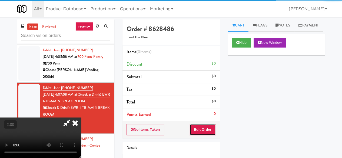
click at [207, 129] on button "Edit Order" at bounding box center [203, 129] width 26 height 11
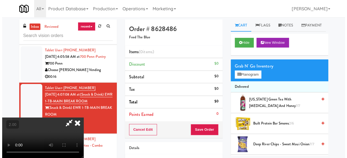
scroll to position [11, 0]
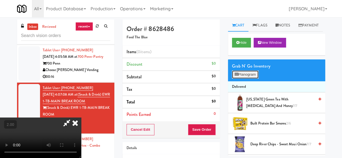
click at [246, 79] on button "Planogram" at bounding box center [245, 75] width 27 height 8
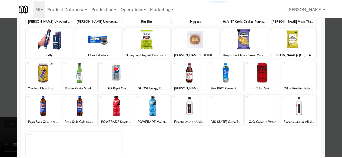
scroll to position [107, 0]
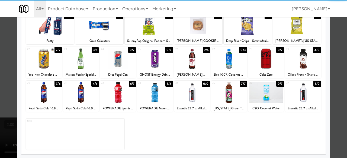
click at [295, 92] on div at bounding box center [303, 92] width 36 height 21
click at [328, 78] on div at bounding box center [173, 79] width 347 height 158
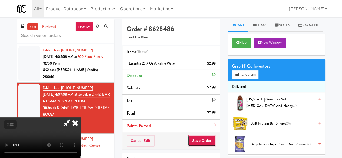
click at [210, 145] on button "Save Order" at bounding box center [202, 140] width 28 height 11
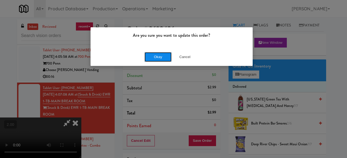
click at [162, 59] on button "Okay" at bounding box center [157, 57] width 27 height 10
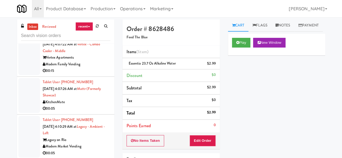
click at [95, 68] on div "Modern Family Vending" at bounding box center [77, 64] width 68 height 7
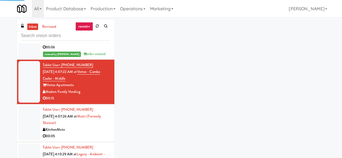
scroll to position [866, 0]
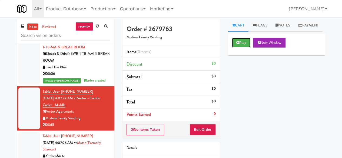
click at [235, 48] on button "Play" at bounding box center [241, 43] width 19 height 10
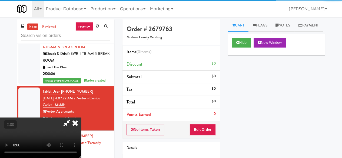
click at [204, 123] on div "No Items Taken Edit Order" at bounding box center [171, 130] width 97 height 17
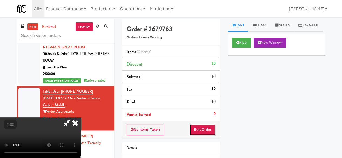
click at [207, 128] on button "Edit Order" at bounding box center [203, 129] width 26 height 11
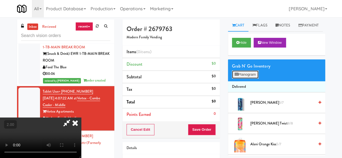
click at [251, 79] on button "Planogram" at bounding box center [245, 75] width 27 height 8
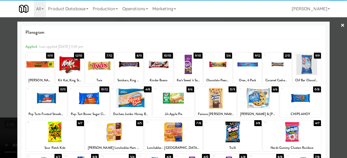
click at [157, 63] on div at bounding box center [158, 64] width 28 height 21
click at [285, 131] on div at bounding box center [292, 132] width 58 height 21
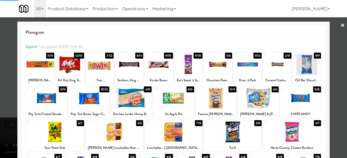
click at [332, 102] on div at bounding box center [173, 79] width 347 height 158
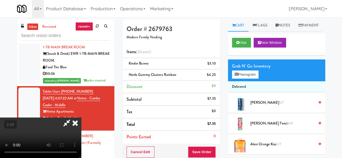
click at [214, 144] on div "Cancel Edit Save Order" at bounding box center [171, 152] width 97 height 17
drag, startPoint x: 213, startPoint y: 148, endPoint x: 208, endPoint y: 139, distance: 9.3
click at [212, 148] on button "Save Order" at bounding box center [202, 152] width 28 height 11
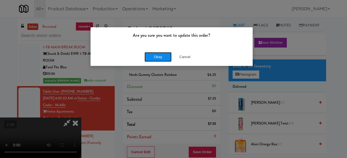
click at [159, 57] on button "Okay" at bounding box center [157, 57] width 27 height 10
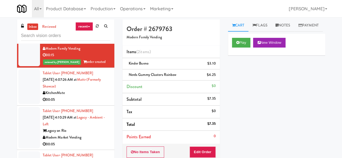
scroll to position [948, 0]
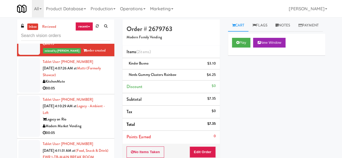
click at [90, 85] on div "KitchenMate" at bounding box center [77, 82] width 68 height 7
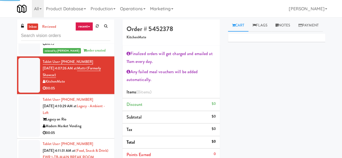
click at [93, 123] on div "Legacy on Rio" at bounding box center [77, 119] width 68 height 7
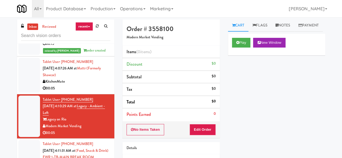
click at [90, 85] on div "KitchenMate" at bounding box center [77, 82] width 68 height 7
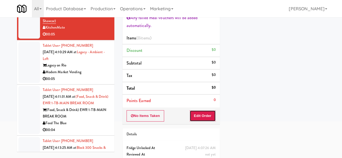
click at [202, 115] on button "Edit Order" at bounding box center [203, 115] width 26 height 11
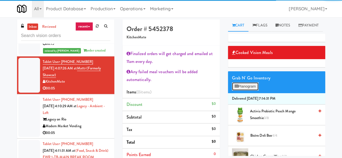
click at [249, 91] on button "Planogram" at bounding box center [245, 87] width 27 height 8
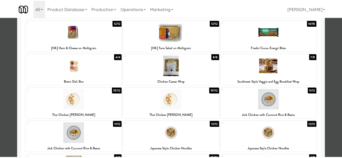
scroll to position [27, 0]
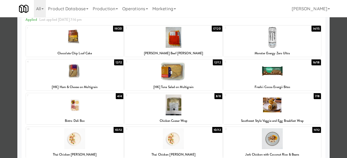
click at [265, 72] on div at bounding box center [271, 71] width 97 height 21
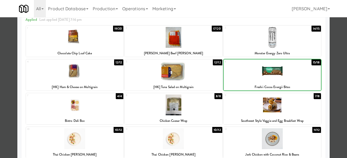
click at [265, 72] on div at bounding box center [271, 71] width 97 height 21
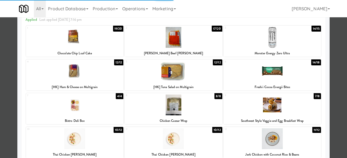
drag, startPoint x: 329, startPoint y: 58, endPoint x: 321, endPoint y: 55, distance: 8.9
click at [329, 57] on div at bounding box center [173, 79] width 347 height 158
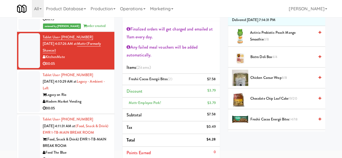
scroll to position [54, 0]
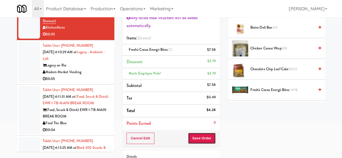
click at [201, 135] on button "Save Order" at bounding box center [202, 138] width 28 height 11
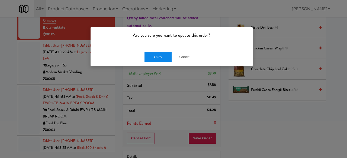
click at [155, 59] on button "Okay" at bounding box center [157, 57] width 27 height 10
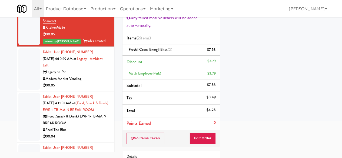
click at [85, 83] on div "Modern Market Vending" at bounding box center [77, 79] width 68 height 7
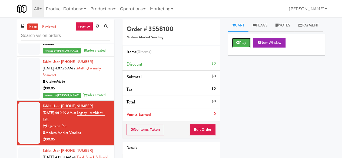
drag, startPoint x: 245, startPoint y: 52, endPoint x: 236, endPoint y: 65, distance: 15.8
click at [244, 48] on button "Play" at bounding box center [241, 43] width 19 height 10
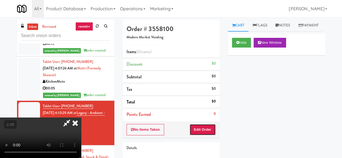
click at [209, 124] on button "Edit Order" at bounding box center [203, 129] width 26 height 11
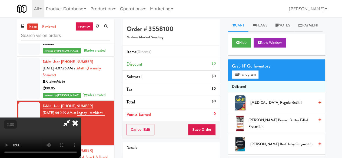
scroll to position [11, 0]
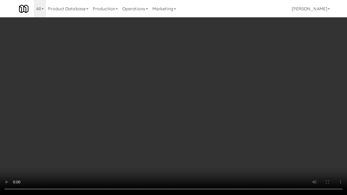
click at [220, 92] on video at bounding box center [173, 97] width 347 height 195
click at [199, 94] on video at bounding box center [173, 97] width 347 height 195
click at [201, 90] on video at bounding box center [173, 97] width 347 height 195
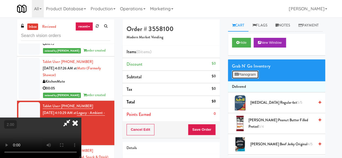
click at [244, 79] on button "Planogram" at bounding box center [245, 75] width 27 height 8
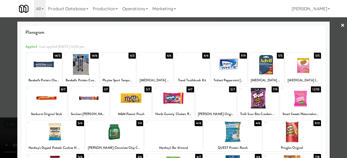
click at [151, 64] on div at bounding box center [155, 64] width 36 height 21
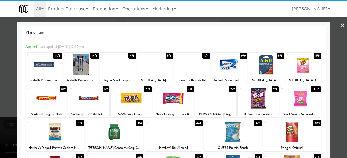
click at [340, 27] on link "×" at bounding box center [342, 25] width 4 height 17
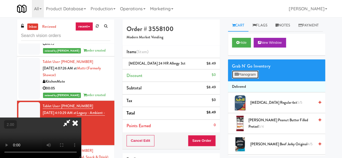
click at [248, 79] on button "Planogram" at bounding box center [245, 75] width 27 height 8
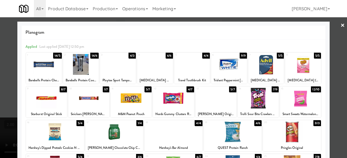
click at [145, 77] on div "[MEDICAL_DATA] 24 HR Allergy 3ct" at bounding box center [155, 80] width 34 height 7
click at [164, 66] on div at bounding box center [155, 64] width 36 height 21
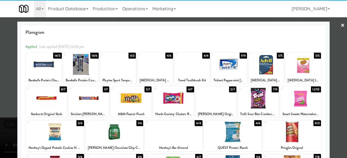
click at [332, 28] on div at bounding box center [173, 79] width 347 height 158
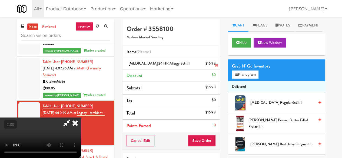
click at [214, 65] on link at bounding box center [215, 66] width 5 height 7
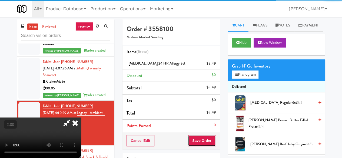
click at [211, 140] on button "Save Order" at bounding box center [202, 140] width 28 height 11
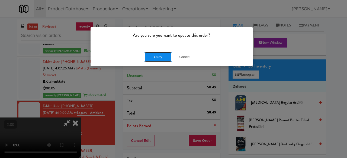
click at [150, 58] on button "Okay" at bounding box center [157, 57] width 27 height 10
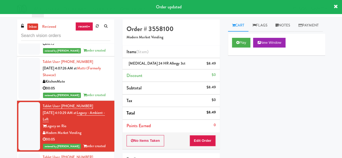
click at [142, 64] on span "[MEDICAL_DATA] 24 HR Allergy 3ct" at bounding box center [157, 63] width 57 height 5
copy span "[MEDICAL_DATA] 24 HR Allergy 3ct"
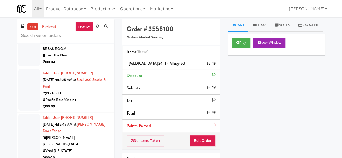
click at [82, 66] on div "00:04" at bounding box center [77, 62] width 68 height 7
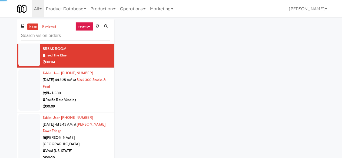
scroll to position [1056, 0]
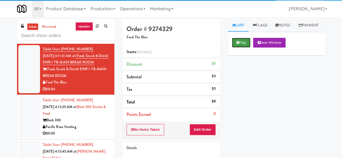
click at [251, 48] on button "Play" at bounding box center [241, 43] width 19 height 10
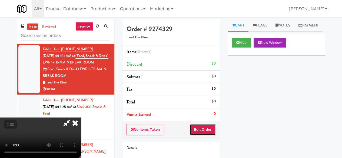
click at [209, 129] on button "Edit Order" at bounding box center [203, 129] width 26 height 11
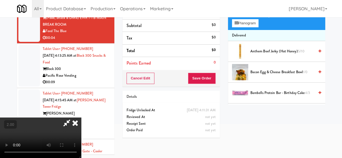
scroll to position [17, 0]
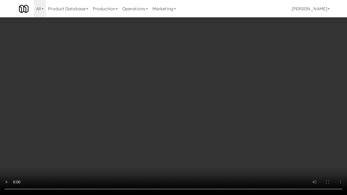
click at [146, 145] on video at bounding box center [173, 97] width 347 height 195
click at [155, 137] on video at bounding box center [173, 97] width 347 height 195
click at [208, 122] on video at bounding box center [173, 97] width 347 height 195
click at [202, 115] on video at bounding box center [173, 97] width 347 height 195
click at [192, 108] on video at bounding box center [173, 97] width 347 height 195
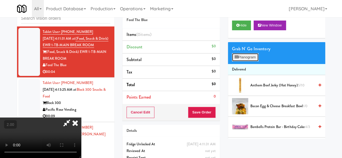
click at [247, 61] on button "Planogram" at bounding box center [245, 57] width 27 height 8
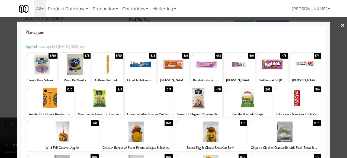
click at [47, 63] on div at bounding box center [41, 64] width 31 height 21
click at [334, 35] on div at bounding box center [173, 79] width 347 height 158
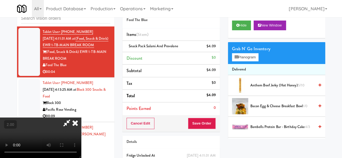
click at [81, 127] on video at bounding box center [40, 138] width 81 height 41
click at [209, 125] on button "Save Order" at bounding box center [202, 123] width 28 height 11
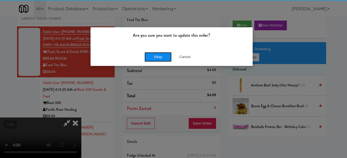
click at [155, 58] on button "Okay" at bounding box center [157, 57] width 27 height 10
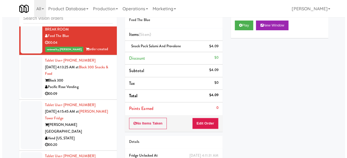
scroll to position [1110, 0]
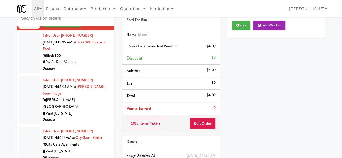
click at [94, 73] on div "00:09" at bounding box center [77, 69] width 68 height 7
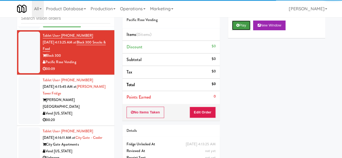
click at [244, 30] on button "Play" at bounding box center [241, 26] width 19 height 10
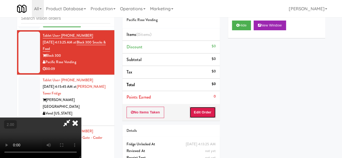
click at [210, 112] on button "Edit Order" at bounding box center [203, 112] width 26 height 11
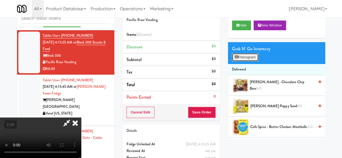
click at [245, 61] on button "Planogram" at bounding box center [245, 57] width 27 height 8
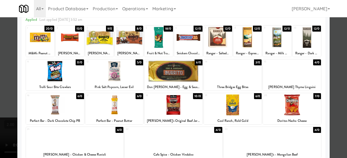
click at [170, 78] on div at bounding box center [173, 71] width 58 height 21
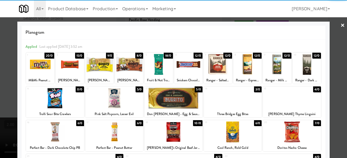
click at [184, 70] on div at bounding box center [188, 64] width 28 height 21
drag, startPoint x: 338, startPoint y: 56, endPoint x: 318, endPoint y: 62, distance: 20.6
click at [337, 56] on div at bounding box center [173, 79] width 347 height 158
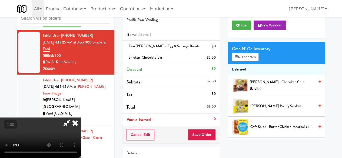
scroll to position [11, 0]
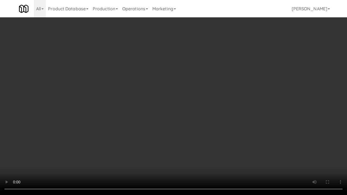
click at [201, 122] on video at bounding box center [173, 97] width 347 height 195
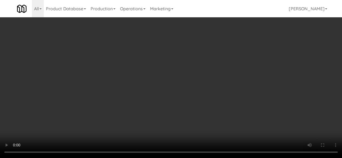
scroll to position [0, 0]
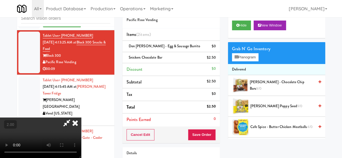
click at [73, 118] on icon at bounding box center [67, 123] width 12 height 11
click at [200, 134] on button "Save Order" at bounding box center [202, 134] width 28 height 11
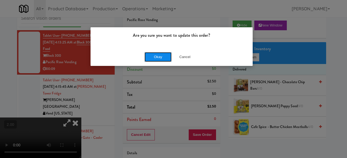
click at [153, 61] on button "Okay" at bounding box center [157, 57] width 27 height 10
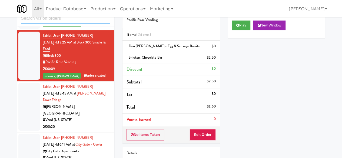
click at [45, 21] on input "text" at bounding box center [65, 19] width 89 height 10
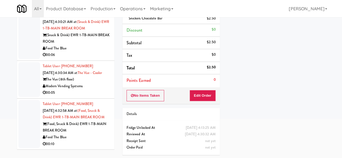
scroll to position [1038, 0]
click at [95, 139] on div "Feed The Blue" at bounding box center [77, 137] width 68 height 7
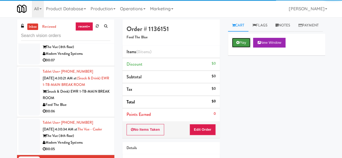
drag, startPoint x: 237, startPoint y: 54, endPoint x: 239, endPoint y: 57, distance: 3.0
click at [238, 44] on icon at bounding box center [238, 43] width 3 height 4
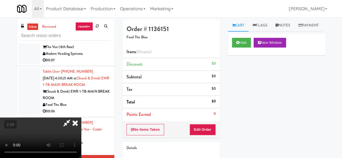
click at [205, 132] on button "Edit Order" at bounding box center [203, 129] width 26 height 11
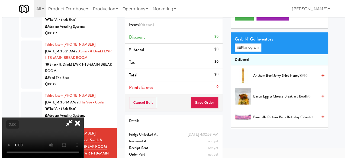
scroll to position [17, 0]
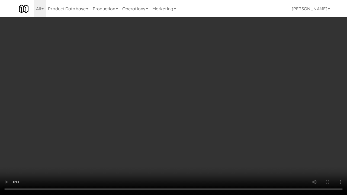
click at [177, 115] on video at bounding box center [173, 97] width 347 height 195
click at [197, 106] on video at bounding box center [173, 97] width 347 height 195
click at [200, 105] on video at bounding box center [173, 97] width 347 height 195
click at [218, 124] on video at bounding box center [173, 97] width 347 height 195
click at [204, 114] on video at bounding box center [173, 97] width 347 height 195
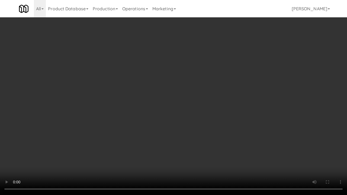
click at [201, 112] on video at bounding box center [173, 97] width 347 height 195
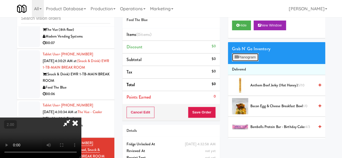
click at [240, 61] on button "Planogram" at bounding box center [245, 57] width 27 height 8
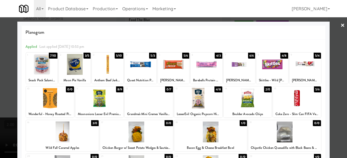
click at [340, 21] on link "×" at bounding box center [342, 25] width 4 height 17
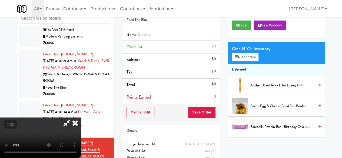
click at [81, 118] on icon at bounding box center [75, 123] width 12 height 11
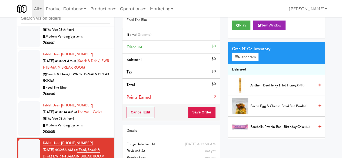
click at [100, 122] on div "Modern Vending Systems" at bounding box center [77, 125] width 68 height 7
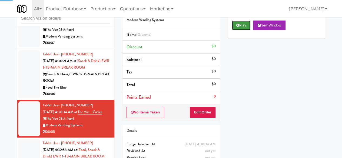
click at [246, 30] on button "Play" at bounding box center [241, 26] width 19 height 10
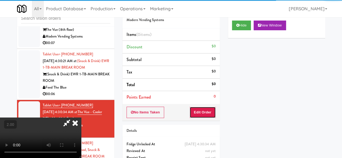
click at [211, 115] on button "Edit Order" at bounding box center [203, 112] width 26 height 11
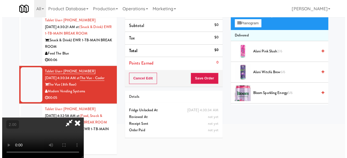
scroll to position [17, 0]
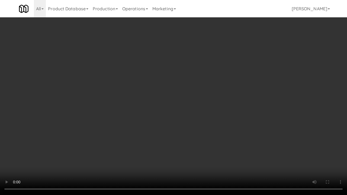
click at [221, 110] on video at bounding box center [173, 97] width 347 height 195
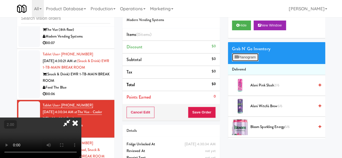
click at [247, 61] on button "Planogram" at bounding box center [245, 57] width 27 height 8
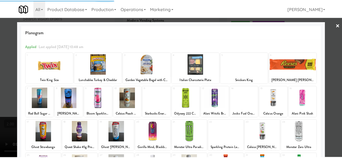
scroll to position [107, 0]
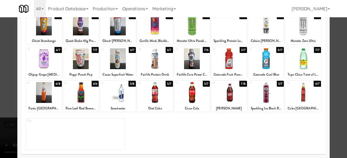
click at [153, 63] on div at bounding box center [155, 58] width 36 height 21
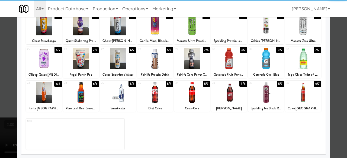
click at [331, 40] on div at bounding box center [173, 79] width 347 height 158
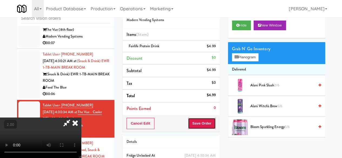
click at [212, 126] on button "Save Order" at bounding box center [202, 123] width 28 height 11
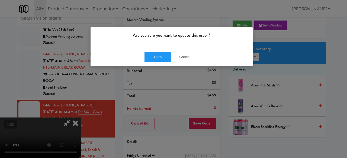
click at [153, 51] on div "Okay Cancel" at bounding box center [171, 57] width 162 height 18
click at [157, 54] on button "Okay" at bounding box center [157, 57] width 27 height 10
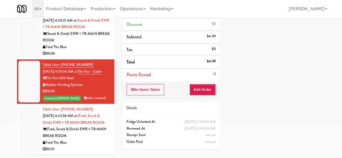
scroll to position [51, 0]
click at [103, 135] on div "(Food, Snack & Drink) EWR 1-TB-MAIN BREAK ROOM" at bounding box center [77, 132] width 68 height 13
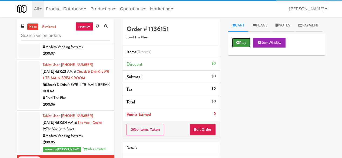
click at [248, 48] on button "Play" at bounding box center [241, 43] width 19 height 10
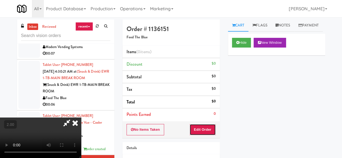
click at [210, 128] on button "Edit Order" at bounding box center [203, 129] width 26 height 11
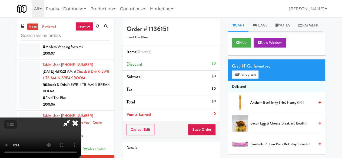
click at [74, 125] on icon at bounding box center [75, 123] width 12 height 11
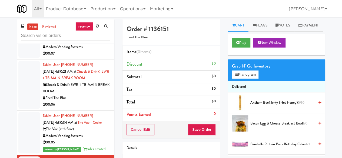
click at [93, 102] on div "00:06" at bounding box center [77, 105] width 68 height 7
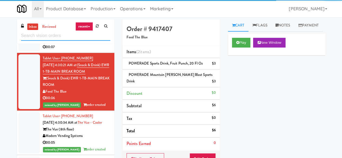
click at [90, 37] on input "text" at bounding box center [65, 36] width 89 height 10
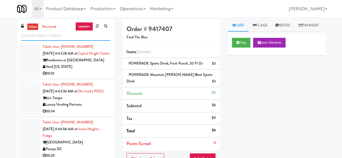
scroll to position [656, 0]
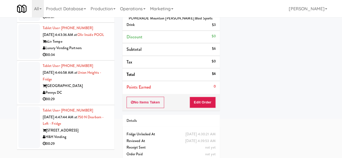
click at [94, 133] on div "[STREET_ADDRESS]" at bounding box center [77, 131] width 68 height 7
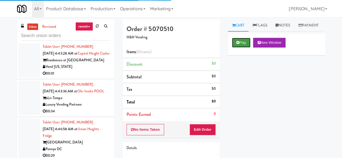
click at [244, 48] on button "Play" at bounding box center [241, 43] width 19 height 10
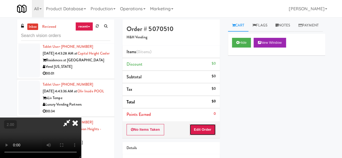
click at [210, 133] on button "Edit Order" at bounding box center [203, 129] width 26 height 11
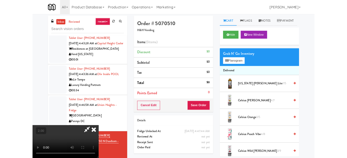
scroll to position [11, 0]
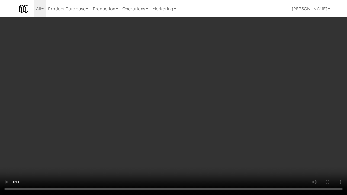
click at [153, 112] on video at bounding box center [173, 97] width 347 height 195
click at [171, 98] on video at bounding box center [173, 97] width 347 height 195
click at [176, 99] on video at bounding box center [173, 97] width 347 height 195
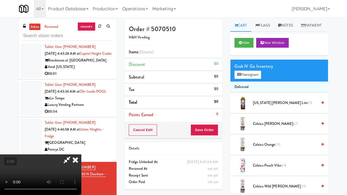
click at [325, 156] on div "Cart Flags Notes Payment Hide New Window Grab N' Go Inventory Planogram Deliver…" at bounding box center [279, 105] width 106 height 173
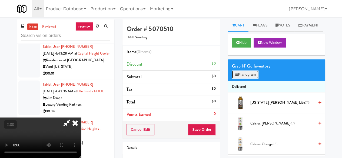
click at [235, 76] on icon at bounding box center [237, 75] width 4 height 4
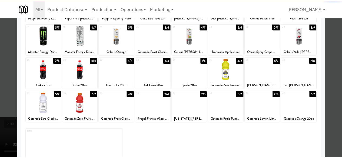
scroll to position [107, 0]
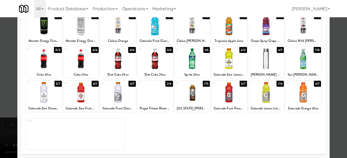
click at [45, 89] on div at bounding box center [44, 92] width 36 height 21
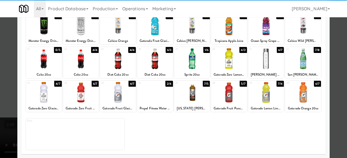
click at [160, 98] on div at bounding box center [155, 92] width 36 height 21
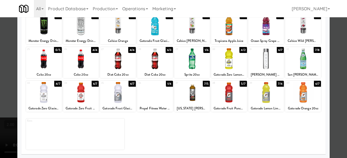
click at [334, 67] on div at bounding box center [173, 79] width 347 height 158
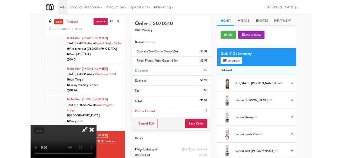
scroll to position [11, 0]
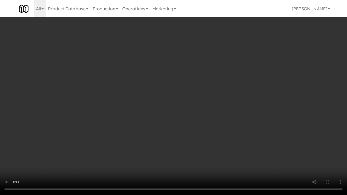
click at [217, 143] on video at bounding box center [173, 97] width 347 height 195
click at [164, 150] on video at bounding box center [173, 97] width 347 height 195
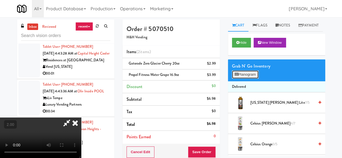
click at [247, 79] on button "Planogram" at bounding box center [245, 75] width 27 height 8
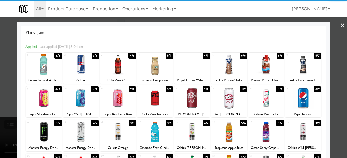
click at [194, 63] on div at bounding box center [192, 64] width 36 height 21
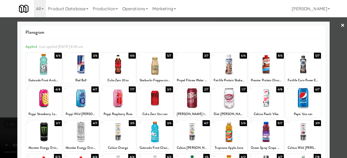
click at [335, 26] on div at bounding box center [173, 79] width 347 height 158
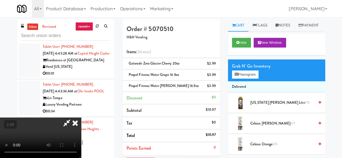
click at [73, 118] on icon at bounding box center [67, 123] width 12 height 11
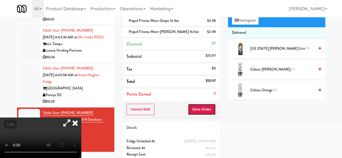
click at [199, 107] on button "Save Order" at bounding box center [202, 109] width 28 height 11
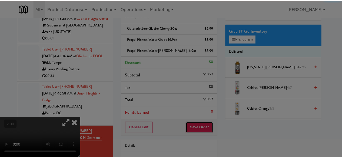
scroll to position [27, 0]
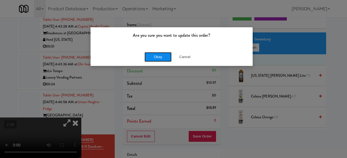
click at [162, 57] on button "Okay" at bounding box center [157, 57] width 27 height 10
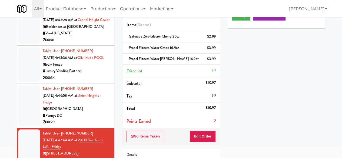
scroll to position [662, 0]
click at [91, 122] on div "00:29" at bounding box center [77, 122] width 68 height 7
